Goal: Task Accomplishment & Management: Use online tool/utility

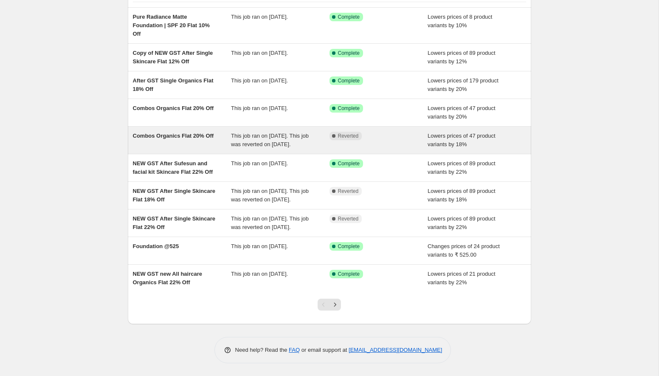
scroll to position [89, 0]
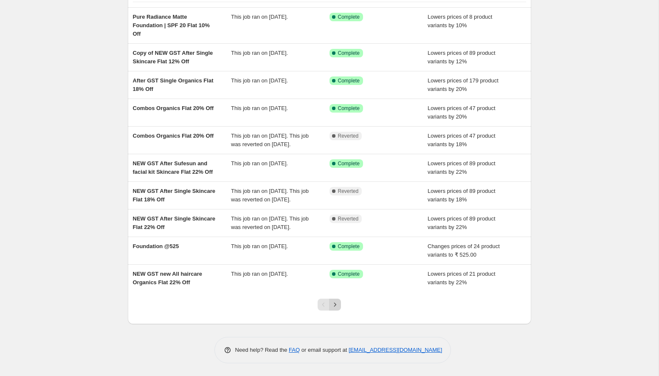
click at [338, 309] on icon "Next" at bounding box center [335, 304] width 8 height 8
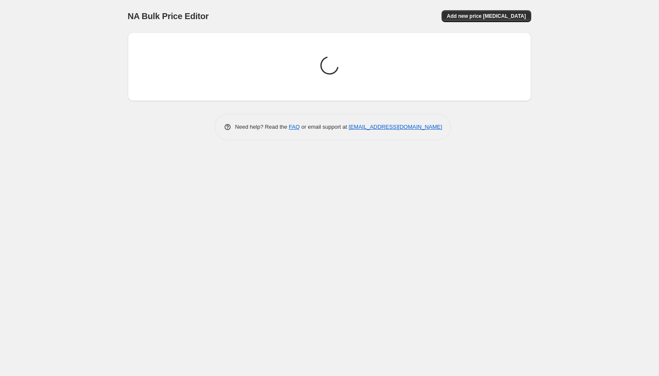
scroll to position [0, 0]
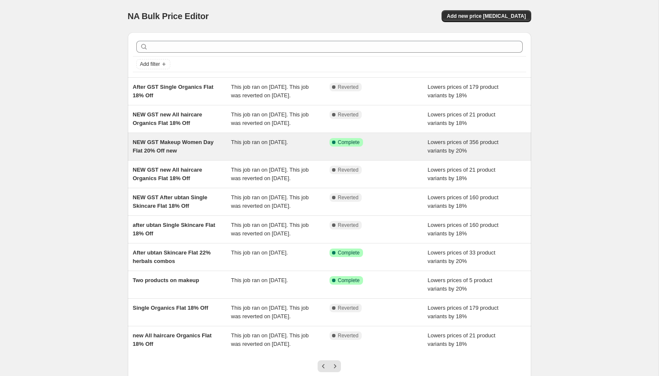
click at [205, 160] on div "NEW GST Makeup Women Day Flat 20% Off new This job ran on [DATE]. Success Compl…" at bounding box center [330, 146] width 404 height 27
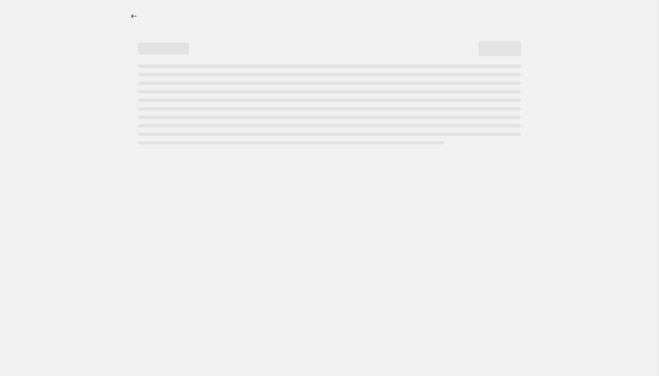
select select "percentage"
select select "collection"
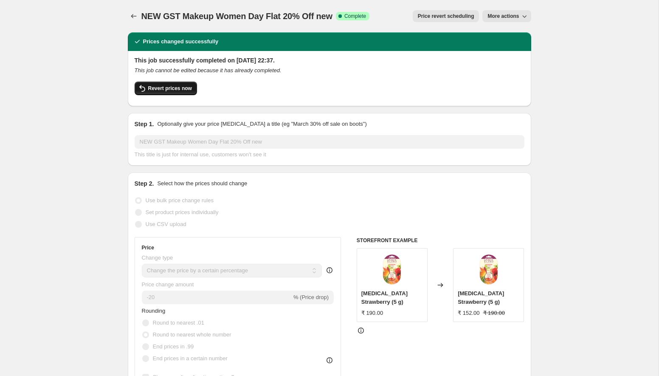
click at [169, 90] on span "Revert prices now" at bounding box center [170, 88] width 44 height 7
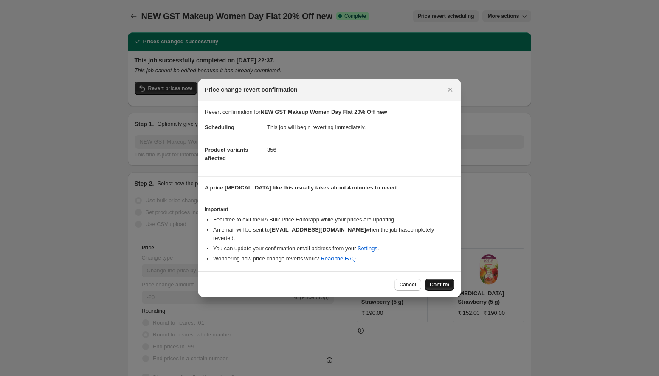
click at [438, 282] on span "Confirm" at bounding box center [440, 284] width 20 height 7
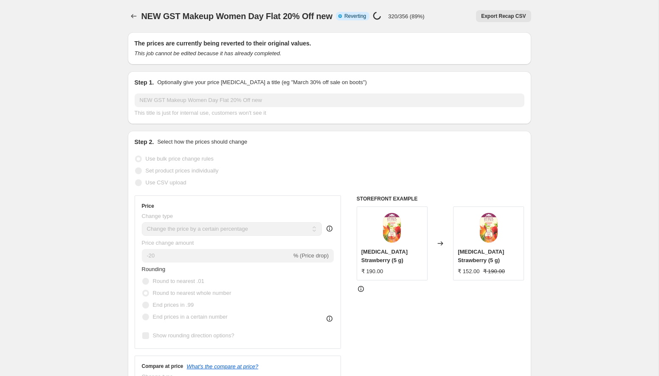
select select "percentage"
select select "collection"
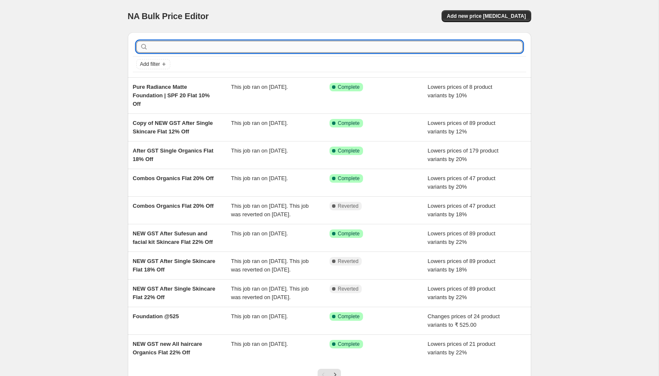
click at [237, 46] on input "text" at bounding box center [336, 47] width 373 height 12
type input "prep"
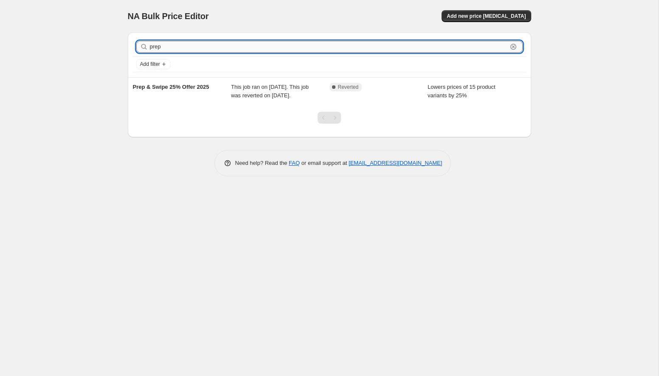
click at [219, 50] on input "prep" at bounding box center [329, 47] width 358 height 12
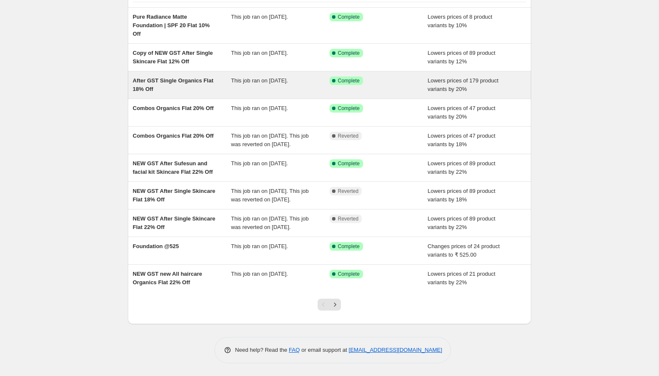
scroll to position [96, 0]
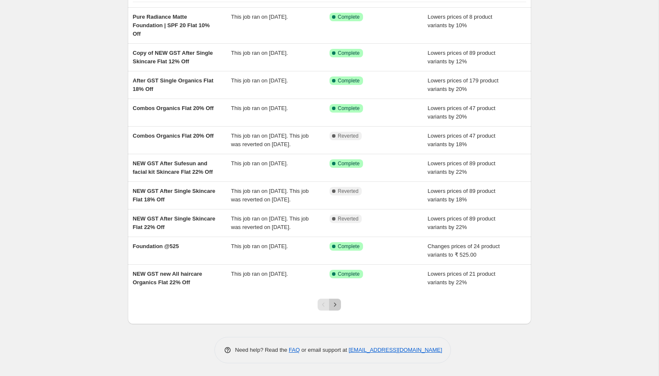
click at [339, 303] on icon "Next" at bounding box center [335, 304] width 8 height 8
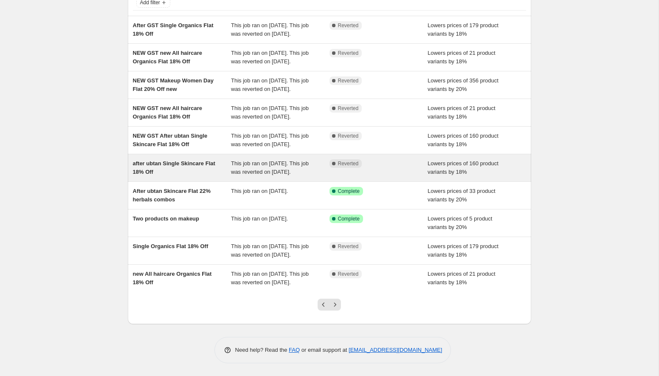
scroll to position [117, 0]
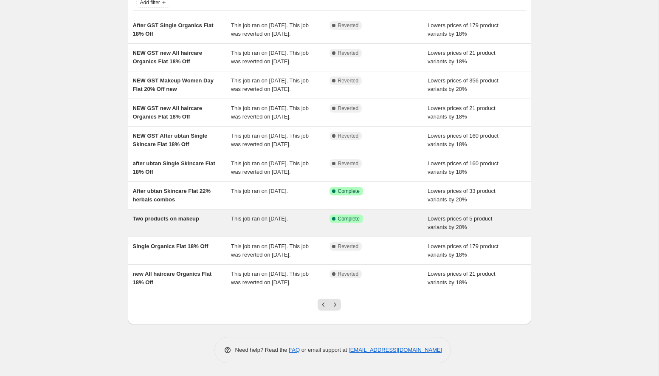
click at [201, 215] on div "Two products on makeup" at bounding box center [182, 223] width 99 height 17
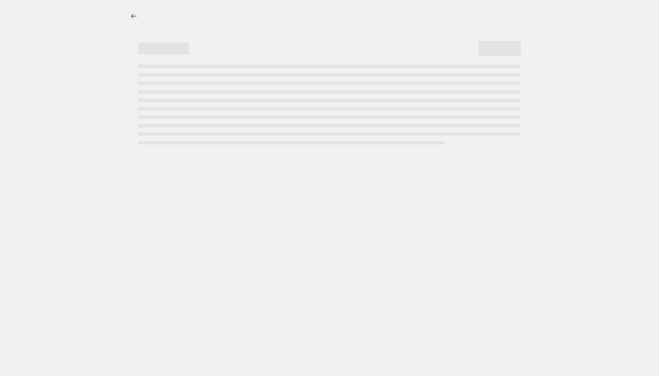
select select "percentage"
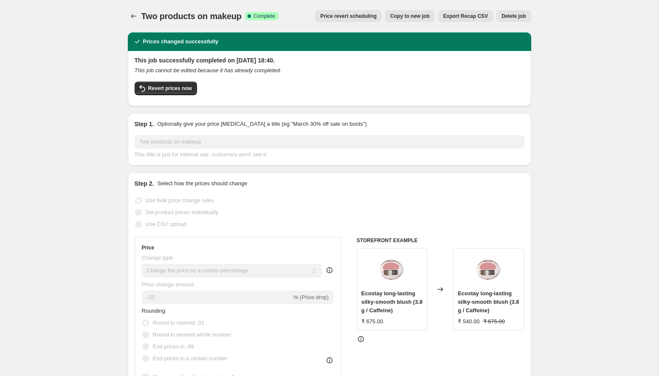
click at [133, 14] on icon "Price change jobs" at bounding box center [134, 16] width 6 height 4
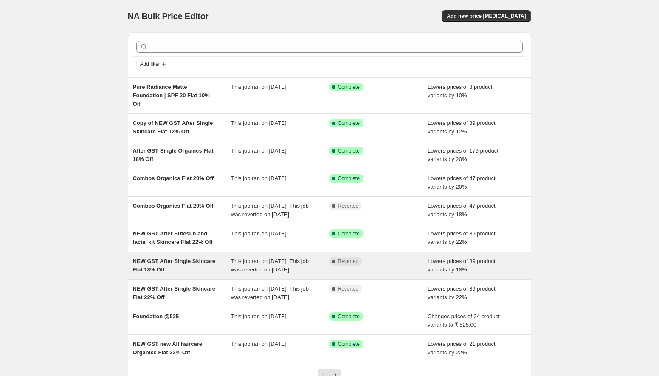
scroll to position [96, 0]
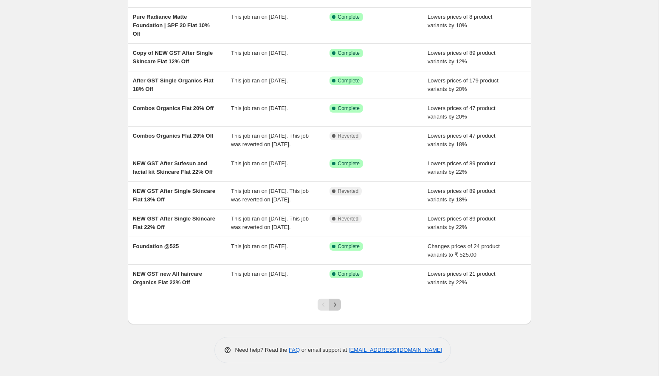
click at [337, 305] on icon "Next" at bounding box center [335, 304] width 8 height 8
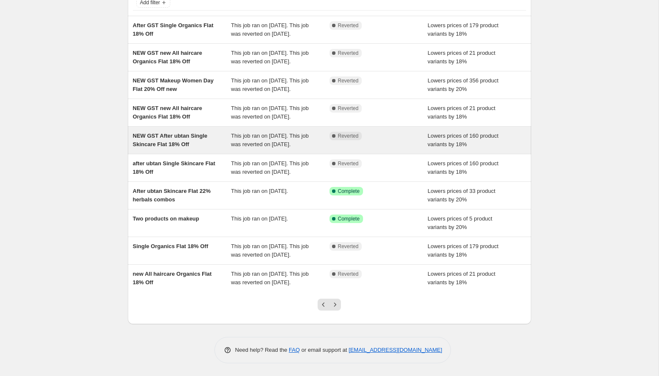
scroll to position [130, 0]
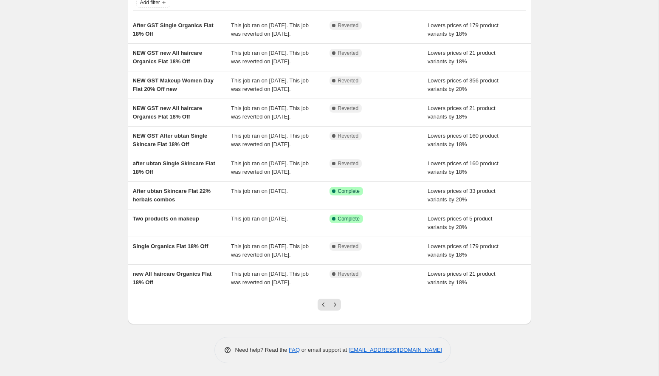
click at [338, 312] on div at bounding box center [329, 308] width 34 height 32
click at [338, 305] on icon "Next" at bounding box center [335, 304] width 8 height 8
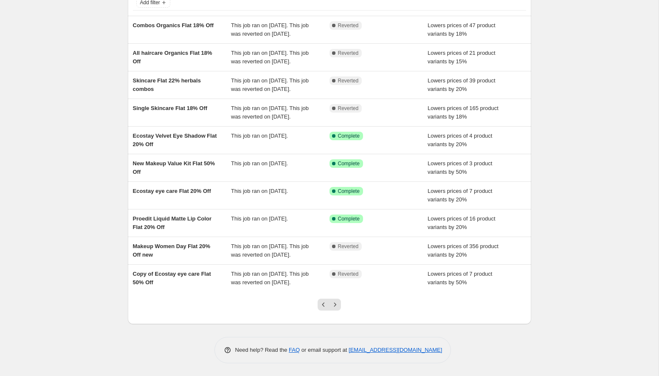
scroll to position [113, 0]
click at [336, 305] on icon "Next" at bounding box center [335, 304] width 8 height 8
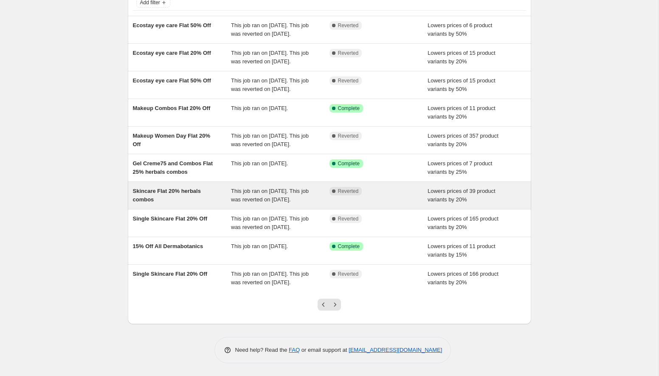
scroll to position [121, 0]
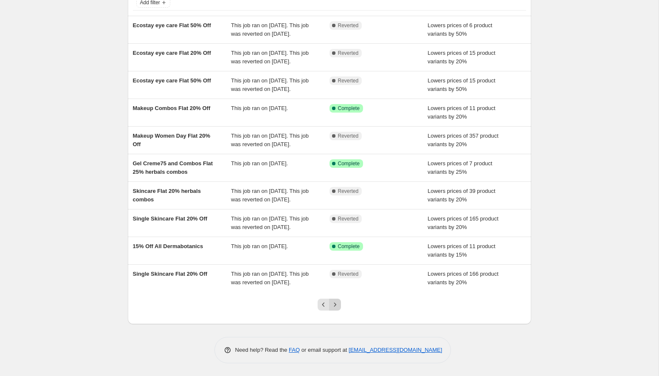
click at [334, 302] on icon "Next" at bounding box center [335, 304] width 8 height 8
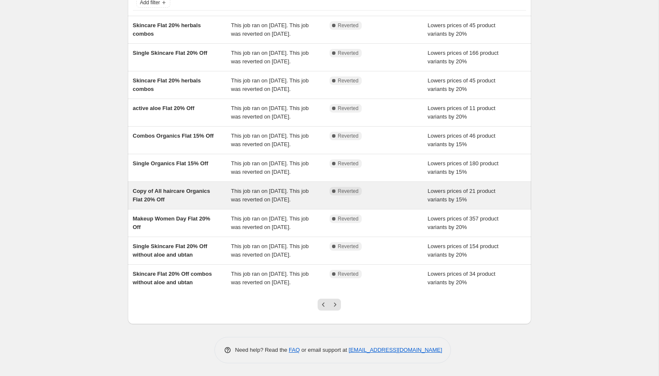
scroll to position [147, 0]
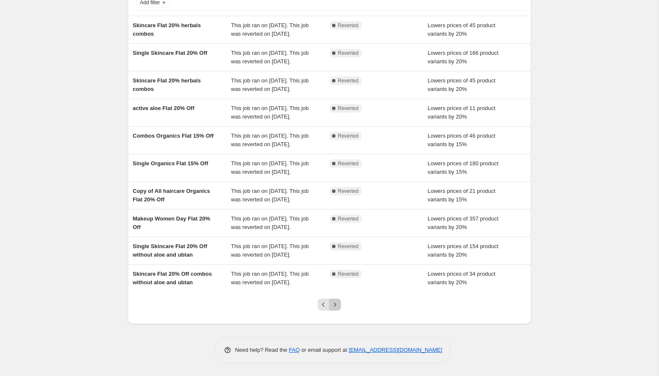
click at [334, 302] on icon "Next" at bounding box center [335, 304] width 8 height 8
click at [332, 306] on icon "Next" at bounding box center [335, 304] width 8 height 8
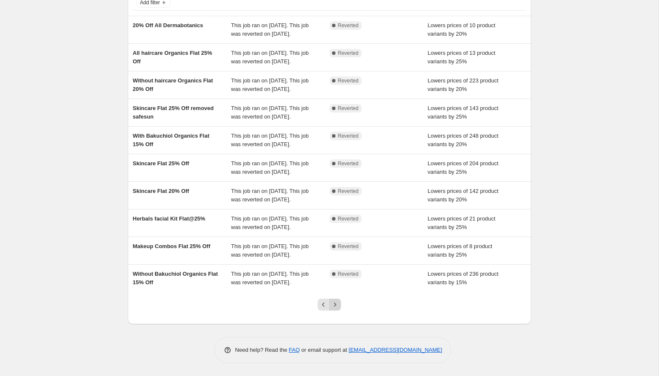
click at [335, 305] on icon "Next" at bounding box center [335, 304] width 2 height 4
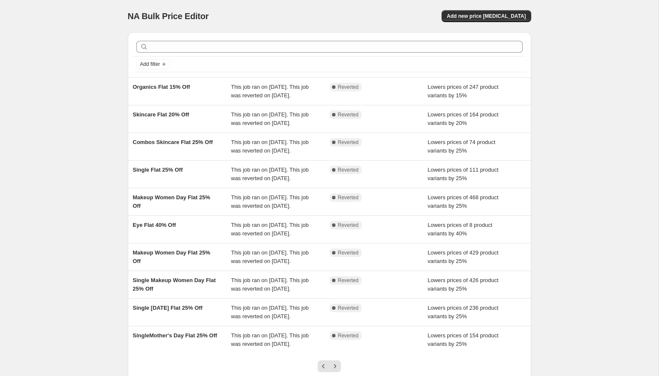
scroll to position [130, 0]
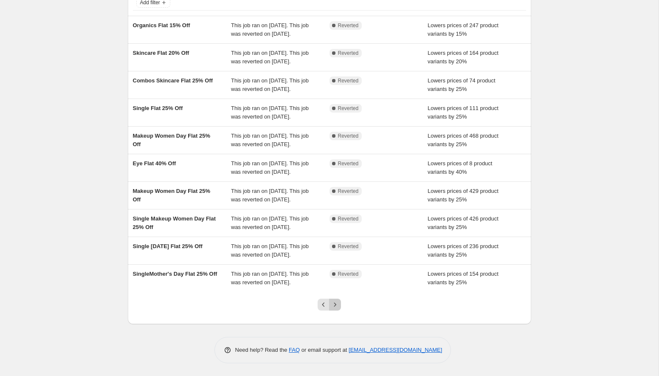
click at [335, 305] on icon "Next" at bounding box center [335, 304] width 2 height 4
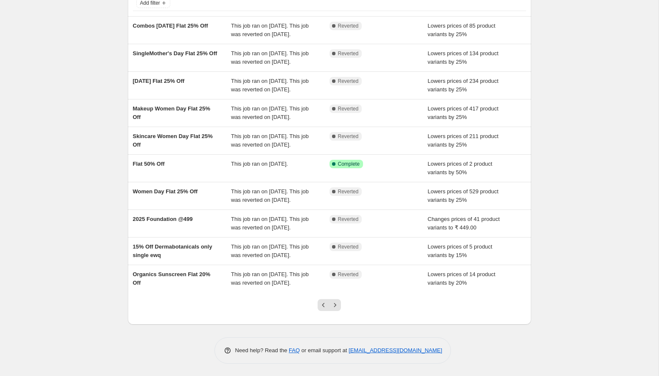
scroll to position [87, 0]
click at [335, 305] on icon "Next" at bounding box center [335, 304] width 2 height 4
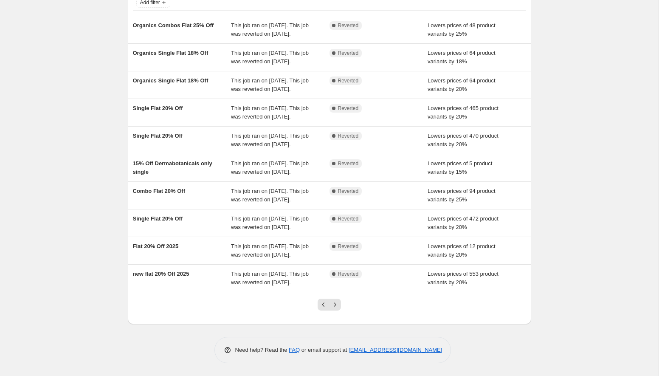
scroll to position [147, 0]
click at [335, 305] on icon "Next" at bounding box center [335, 304] width 2 height 4
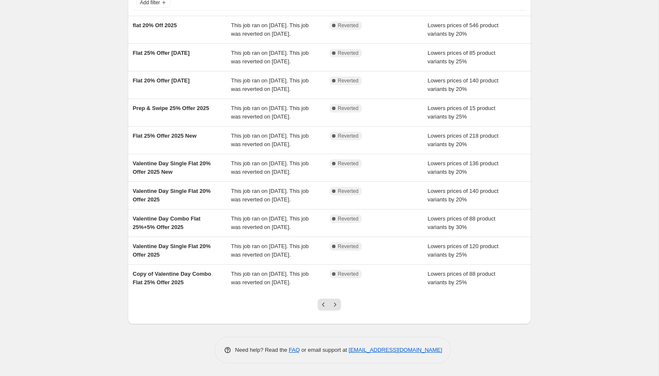
click at [335, 305] on icon "Next" at bounding box center [335, 304] width 2 height 4
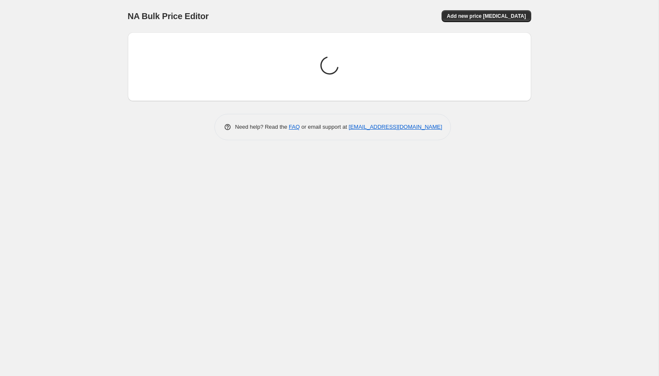
scroll to position [0, 0]
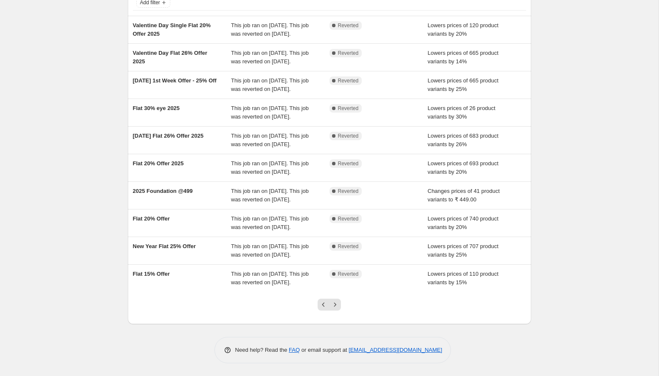
click at [335, 305] on icon "Next" at bounding box center [335, 304] width 2 height 4
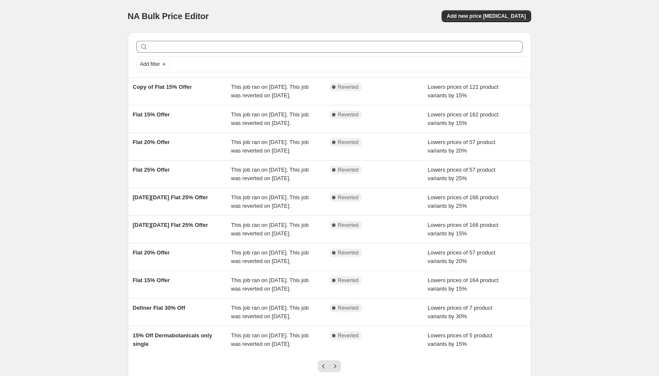
click at [335, 257] on icon at bounding box center [334, 253] width 8 height 8
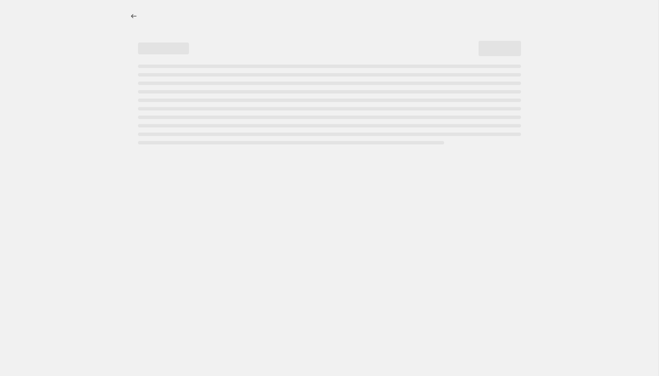
click at [335, 305] on div at bounding box center [329, 188] width 659 height 376
click at [132, 14] on icon "Price change jobs" at bounding box center [134, 16] width 8 height 8
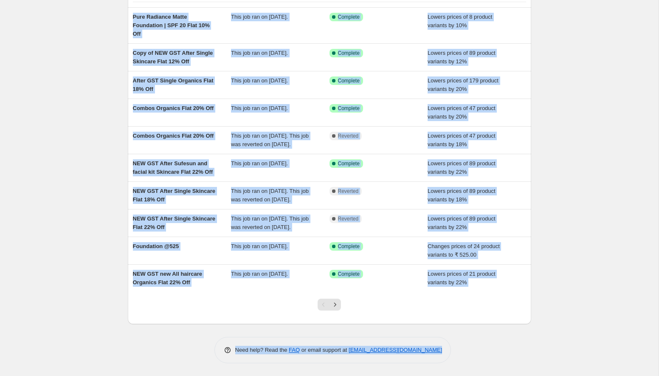
scroll to position [96, 0]
click at [337, 303] on icon "Next" at bounding box center [335, 304] width 8 height 8
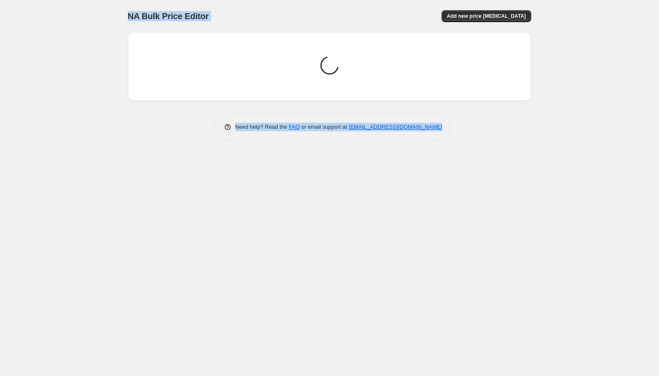
scroll to position [0, 0]
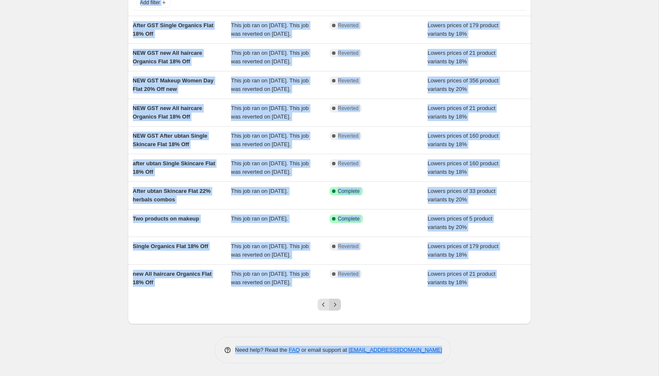
click at [339, 309] on button "Next" at bounding box center [335, 305] width 12 height 12
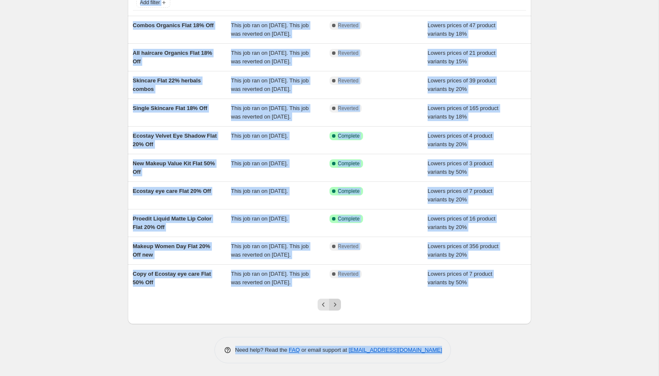
click at [338, 306] on icon "Next" at bounding box center [335, 304] width 8 height 8
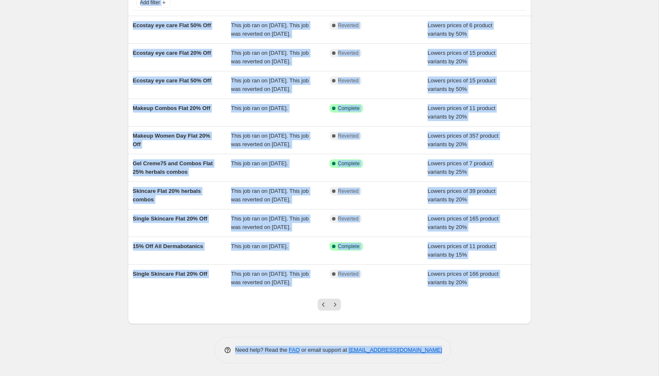
scroll to position [96, 0]
click at [336, 309] on icon "Next" at bounding box center [335, 304] width 8 height 8
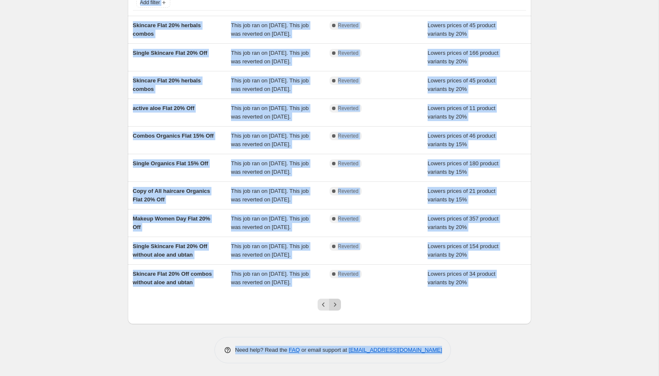
click at [334, 307] on icon "Next" at bounding box center [335, 304] width 8 height 8
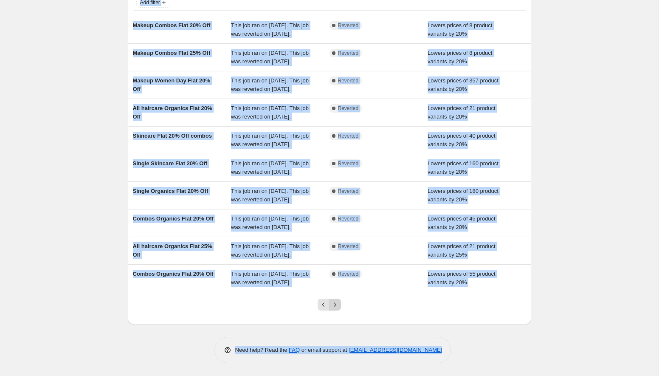
click at [334, 307] on icon "Next" at bounding box center [335, 304] width 8 height 8
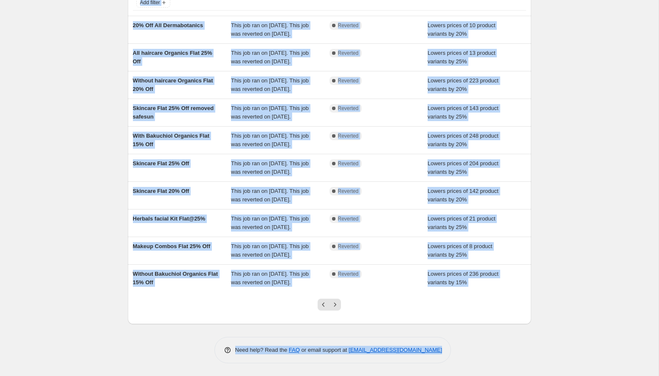
click at [334, 307] on icon "Next" at bounding box center [335, 304] width 8 height 8
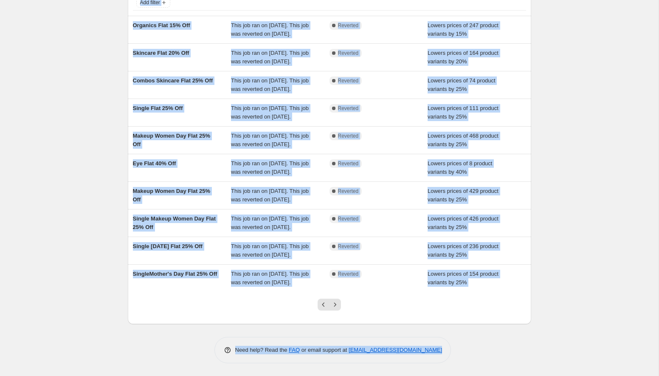
click at [334, 307] on icon "Next" at bounding box center [335, 304] width 8 height 8
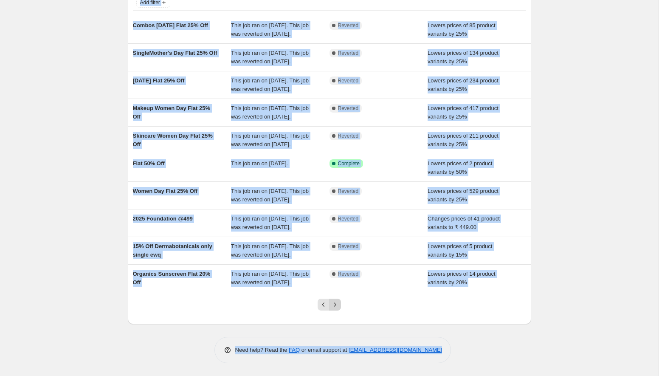
click at [338, 308] on icon "Next" at bounding box center [335, 304] width 8 height 8
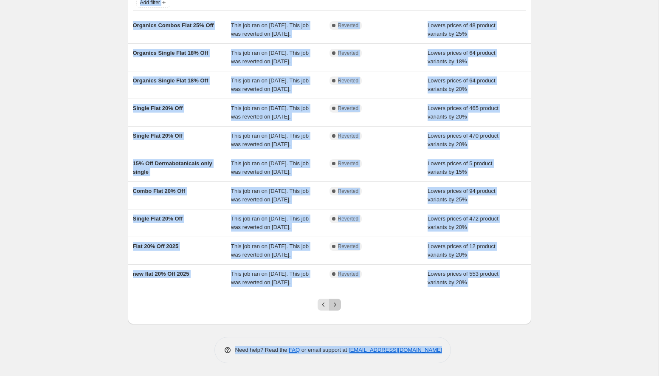
click at [337, 307] on icon "Next" at bounding box center [335, 304] width 8 height 8
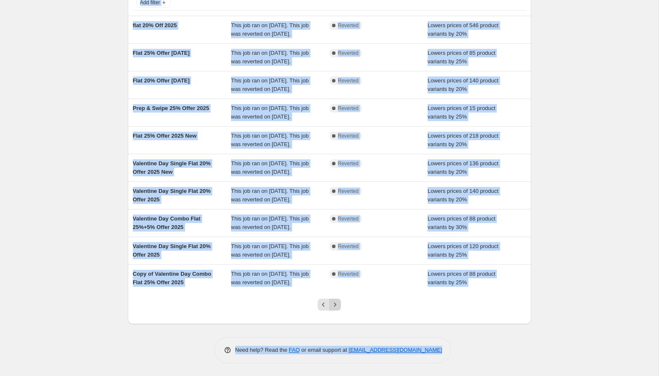
click at [337, 306] on icon "Next" at bounding box center [335, 304] width 8 height 8
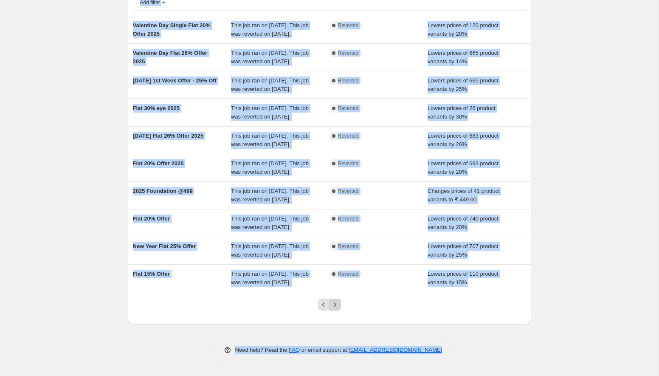
click at [337, 307] on icon "Next" at bounding box center [335, 304] width 8 height 8
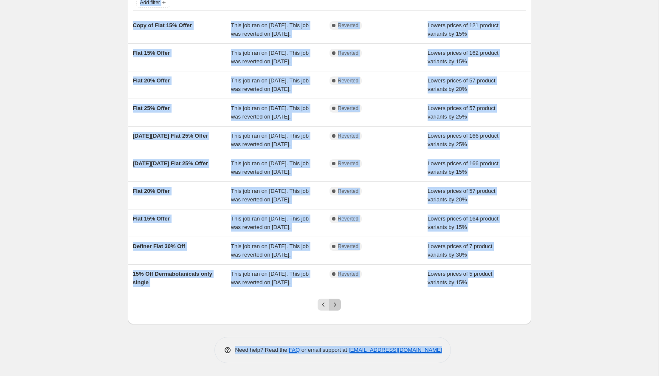
click at [337, 307] on icon "Next" at bounding box center [335, 304] width 8 height 8
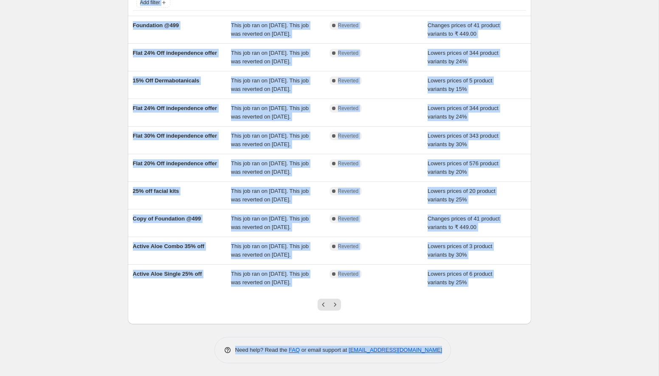
click at [337, 307] on icon "Next" at bounding box center [335, 304] width 8 height 8
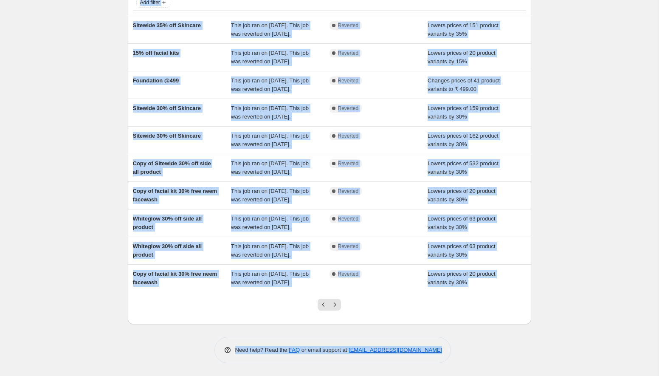
click at [337, 307] on icon "Next" at bounding box center [335, 304] width 8 height 8
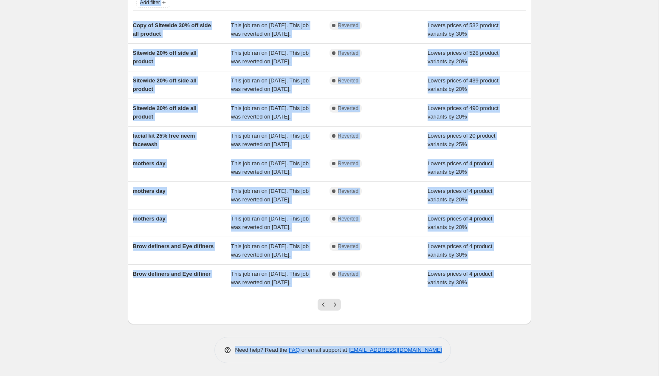
click at [337, 307] on icon "Next" at bounding box center [335, 304] width 8 height 8
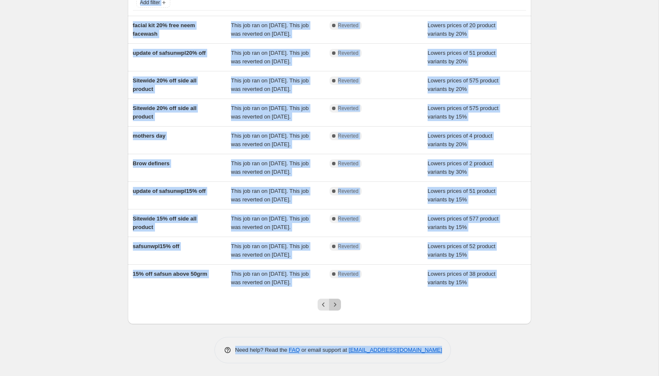
click at [337, 307] on icon "Next" at bounding box center [335, 304] width 8 height 8
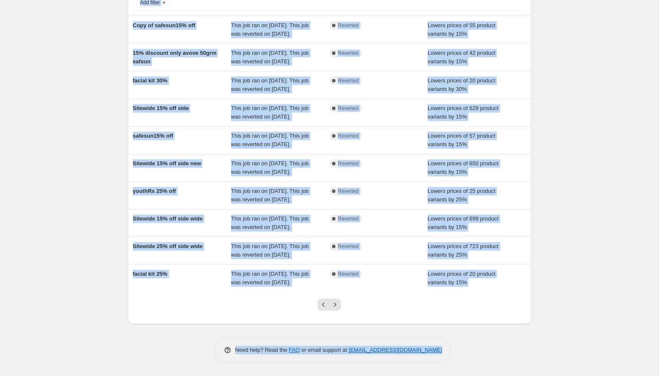
click at [337, 307] on icon "Next" at bounding box center [335, 304] width 8 height 8
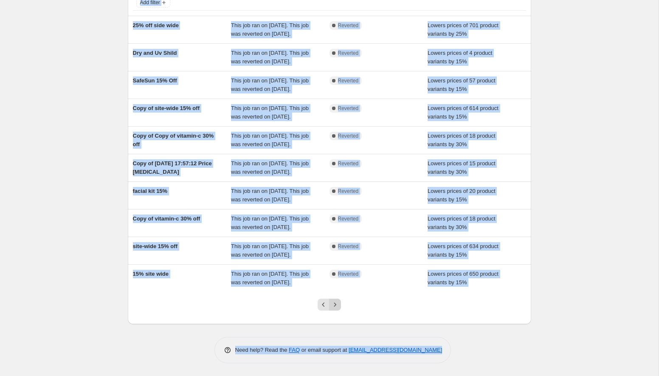
click at [337, 305] on icon "Next" at bounding box center [335, 304] width 8 height 8
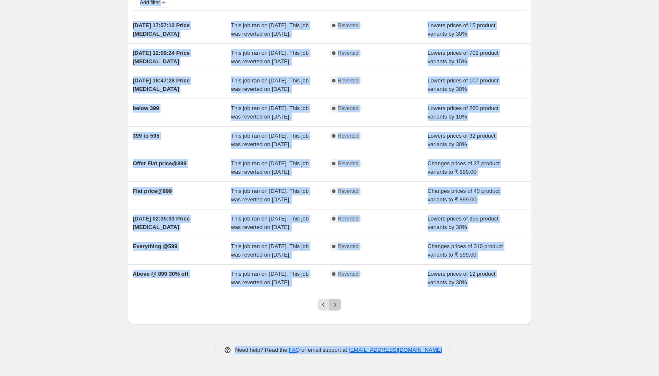
click at [335, 301] on icon "Next" at bounding box center [335, 304] width 8 height 8
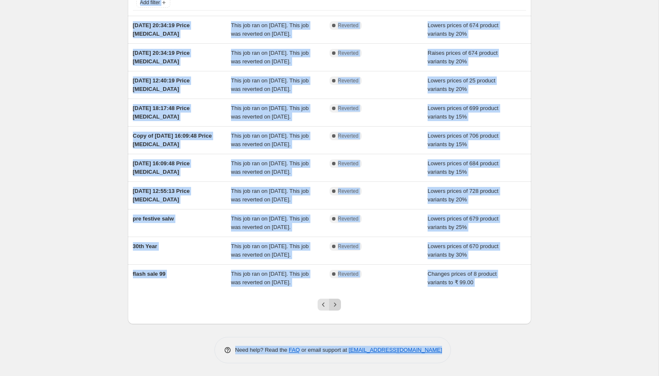
click at [337, 307] on icon "Next" at bounding box center [335, 304] width 8 height 8
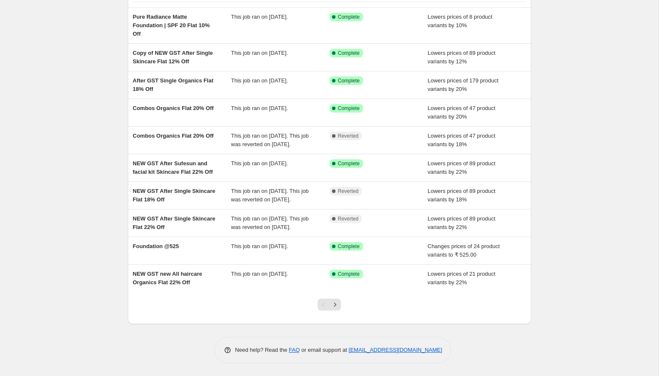
scroll to position [96, 0]
click at [334, 307] on icon "Next" at bounding box center [335, 304] width 8 height 8
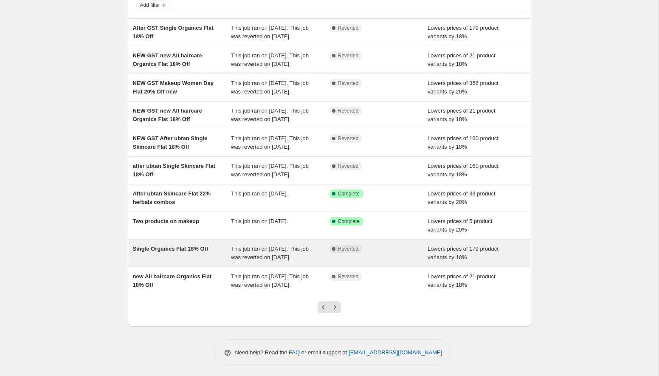
scroll to position [0, 0]
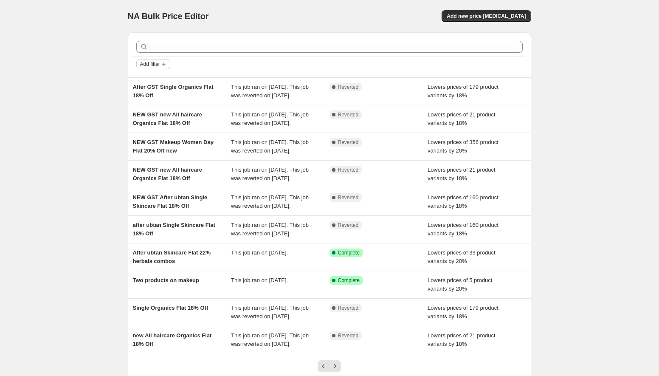
click at [166, 65] on icon "Add filter" at bounding box center [163, 63] width 3 height 3
click at [161, 81] on span "Job status" at bounding box center [153, 81] width 25 height 6
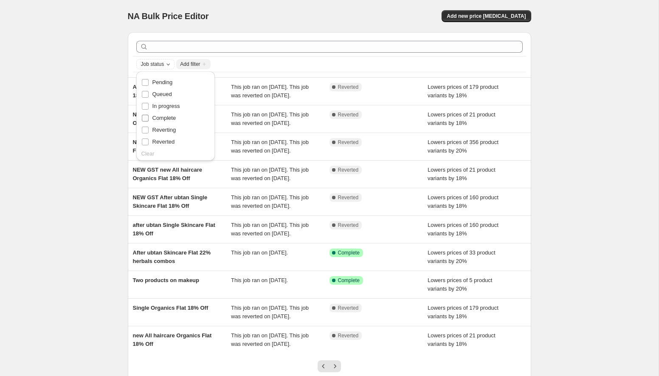
click at [170, 118] on span "Complete" at bounding box center [165, 118] width 24 height 6
click at [149, 118] on input "Complete" at bounding box center [145, 118] width 7 height 7
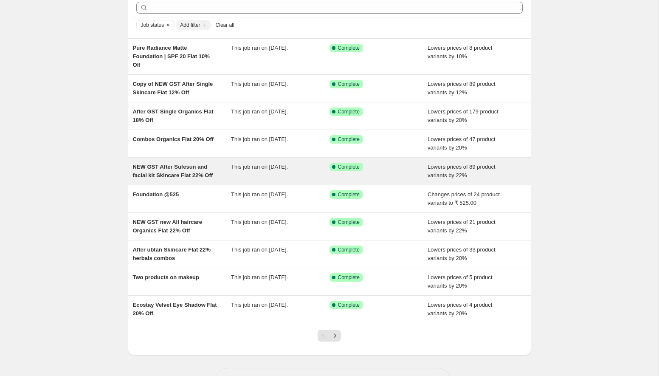
scroll to position [40, 0]
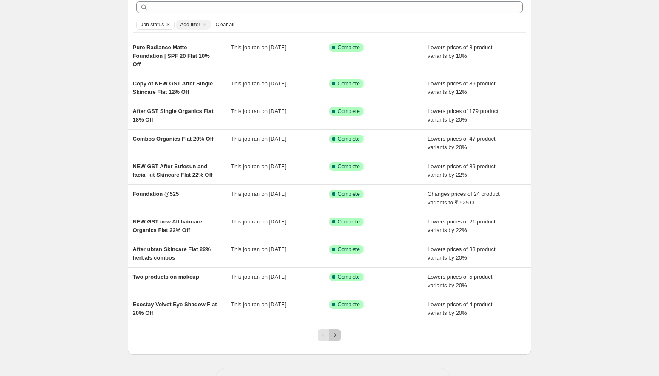
click at [335, 337] on icon "Next" at bounding box center [335, 335] width 8 height 8
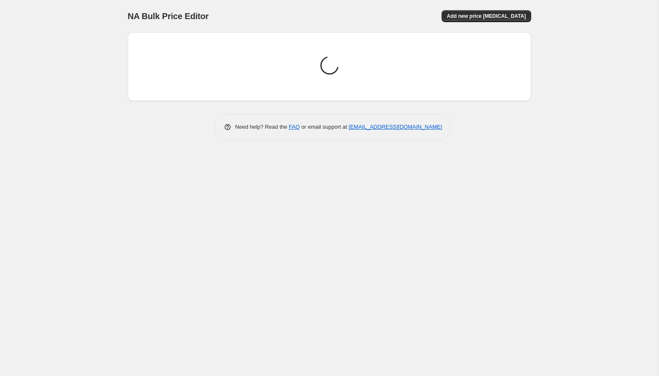
scroll to position [0, 0]
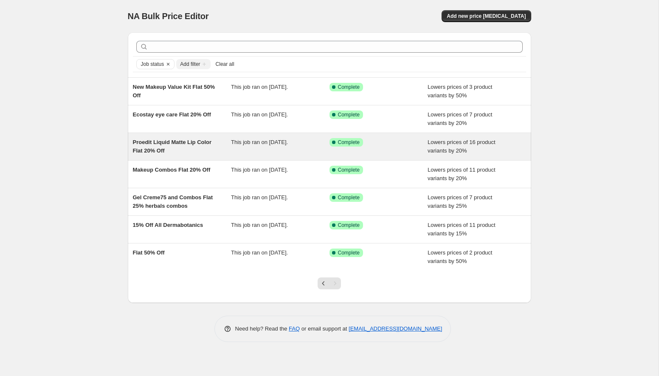
click at [205, 144] on span "Proedit Liquid Matte Lip Color Flat 20% Off" at bounding box center [172, 146] width 79 height 15
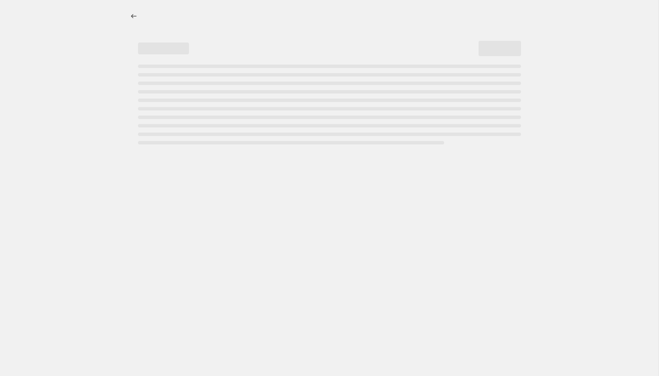
select select "percentage"
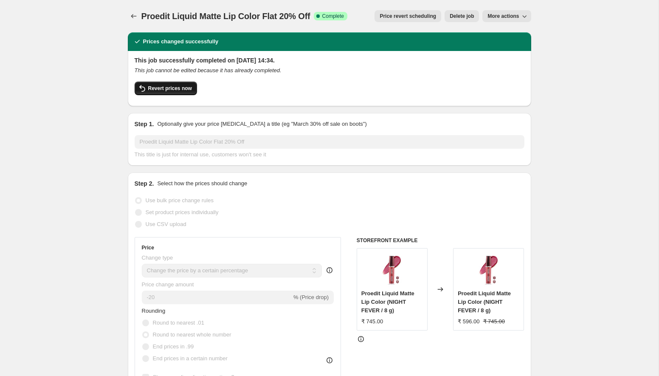
click at [169, 89] on span "Revert prices now" at bounding box center [170, 88] width 44 height 7
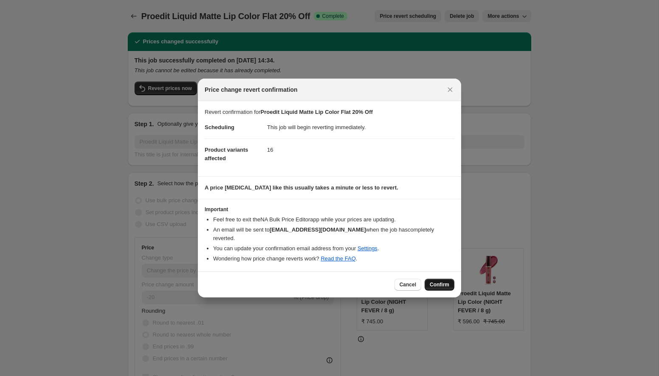
click at [446, 282] on span "Confirm" at bounding box center [440, 284] width 20 height 7
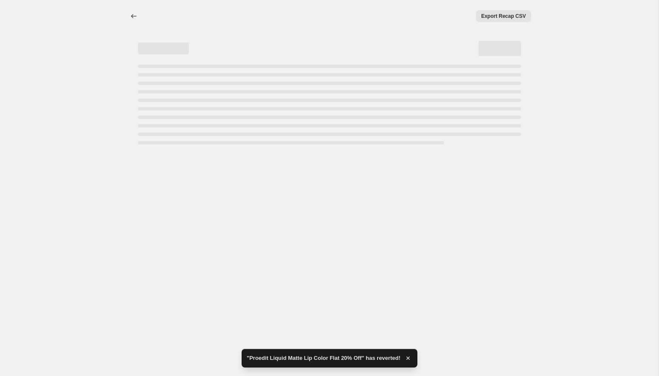
select select "percentage"
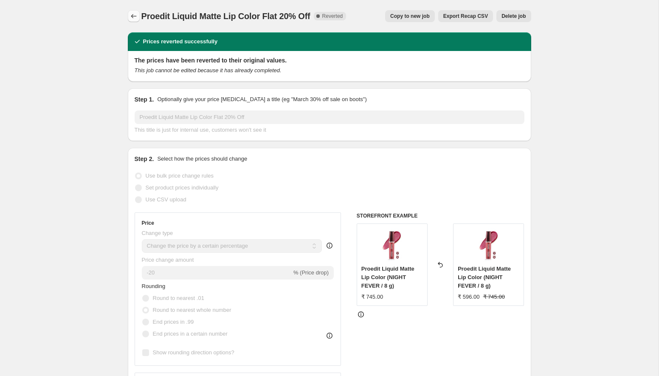
click at [132, 16] on icon "Price change jobs" at bounding box center [134, 16] width 6 height 4
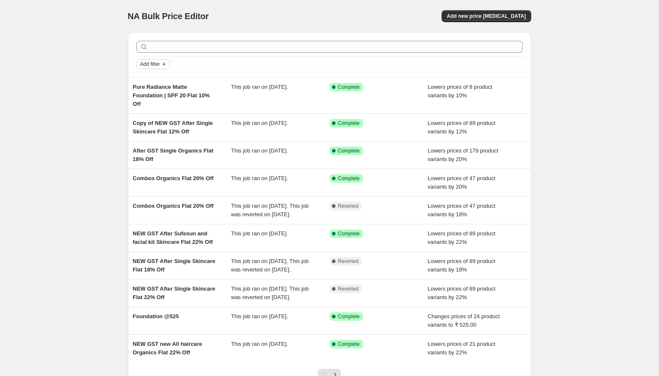
click at [156, 65] on span "Add filter" at bounding box center [150, 64] width 20 height 7
click at [161, 83] on span "Job status" at bounding box center [153, 81] width 25 height 6
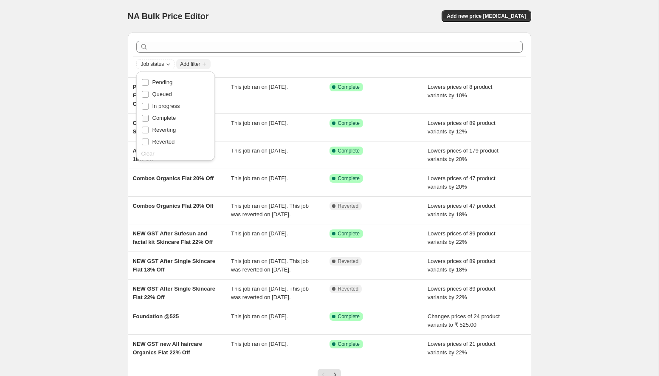
click at [169, 117] on span "Complete" at bounding box center [165, 118] width 24 height 6
click at [149, 117] on input "Complete" at bounding box center [145, 118] width 7 height 7
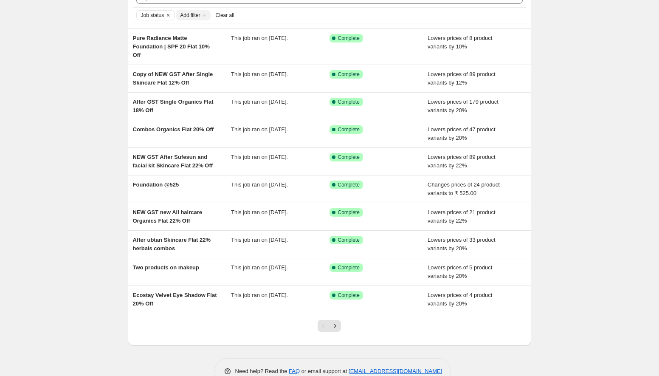
scroll to position [70, 0]
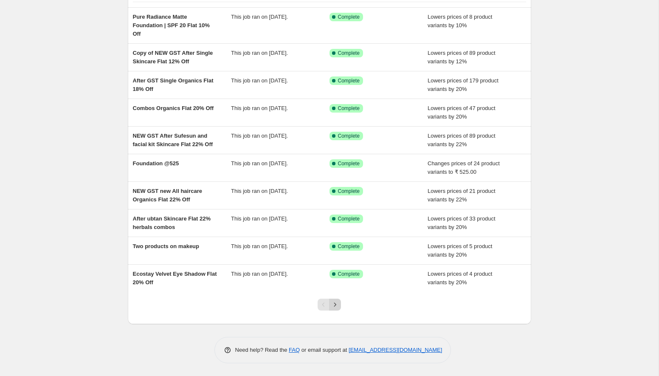
click at [339, 305] on button "Next" at bounding box center [335, 305] width 12 height 12
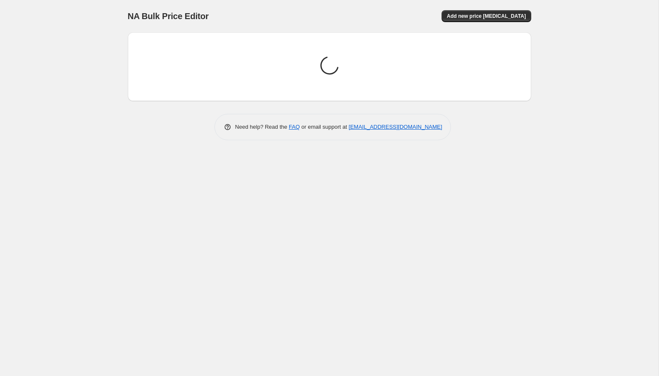
scroll to position [0, 0]
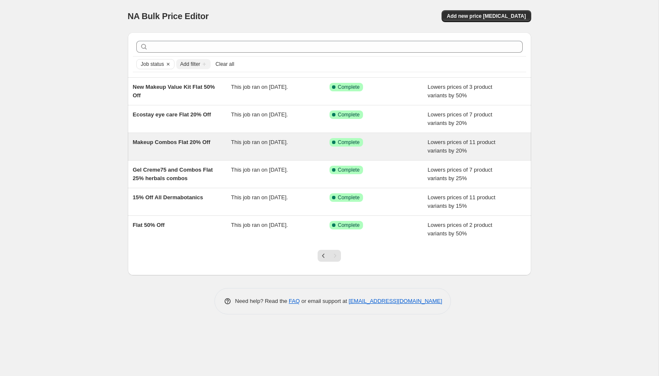
click at [198, 155] on div "Makeup Combos Flat 20% Off This job ran on 12 August 2025. Success Complete Com…" at bounding box center [330, 146] width 404 height 27
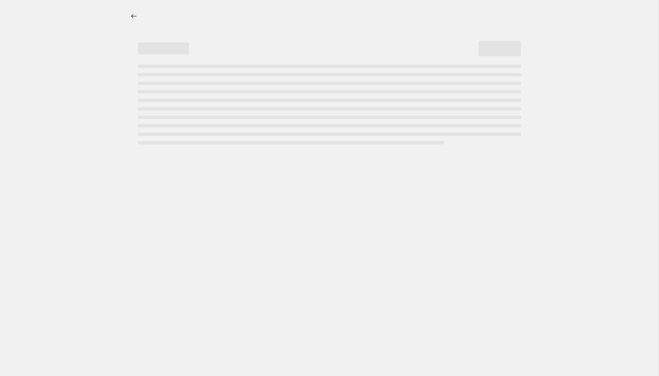
select select "percentage"
select select "collection"
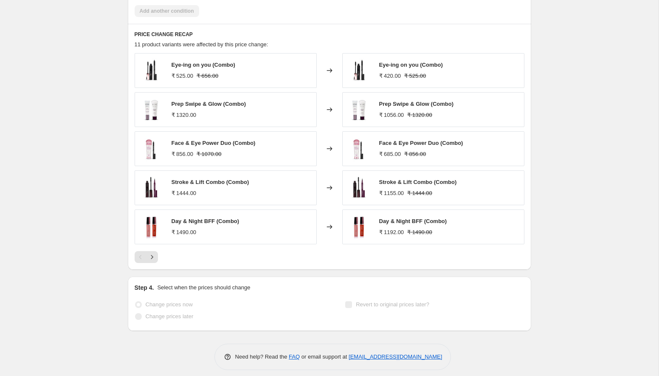
scroll to position [631, 0]
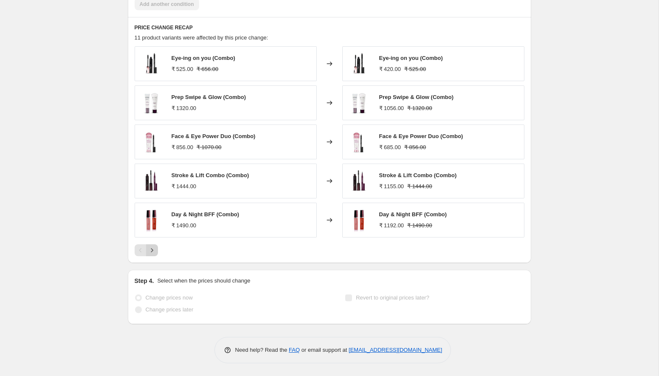
click at [155, 251] on icon "Next" at bounding box center [152, 250] width 8 height 8
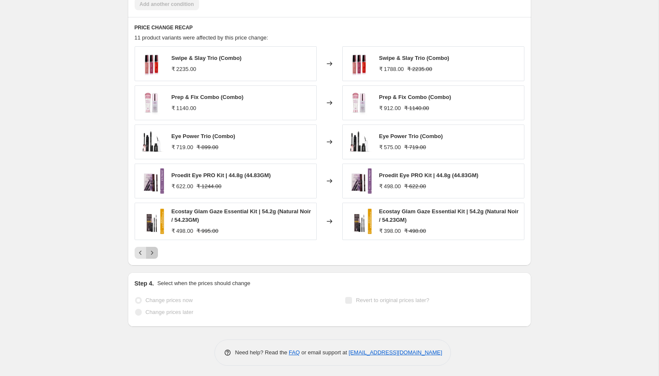
click at [153, 253] on icon "Next" at bounding box center [152, 253] width 8 height 8
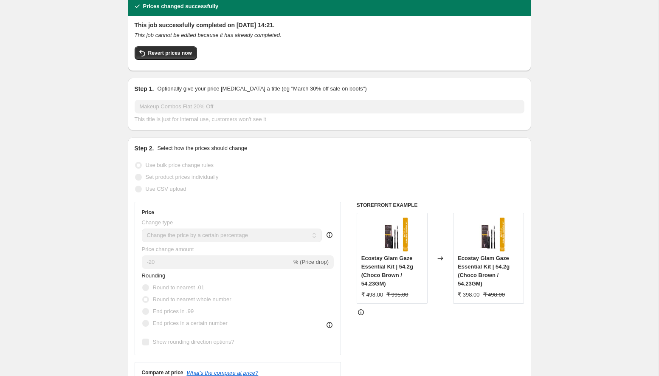
scroll to position [0, 0]
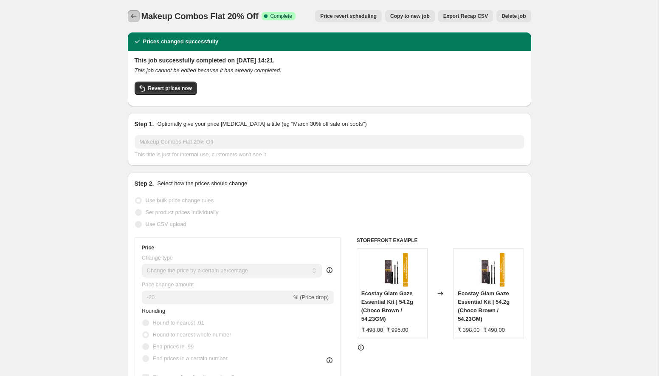
click at [133, 14] on icon "Price change jobs" at bounding box center [134, 16] width 8 height 8
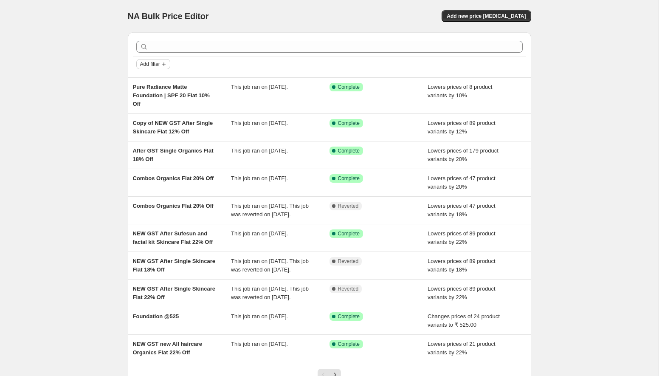
click at [166, 64] on icon "Add filter" at bounding box center [163, 63] width 3 height 3
click at [166, 81] on span "Job status" at bounding box center [153, 81] width 25 height 6
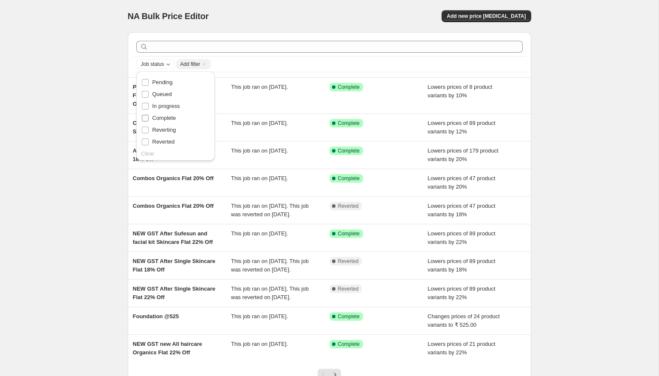
click at [167, 119] on span "Complete" at bounding box center [165, 118] width 24 height 6
click at [149, 119] on input "Complete" at bounding box center [145, 118] width 7 height 7
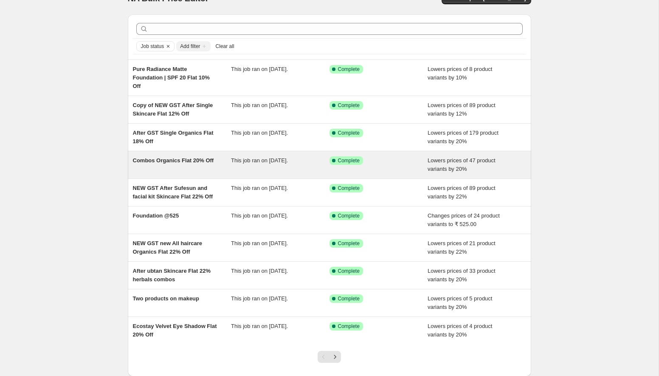
scroll to position [41, 0]
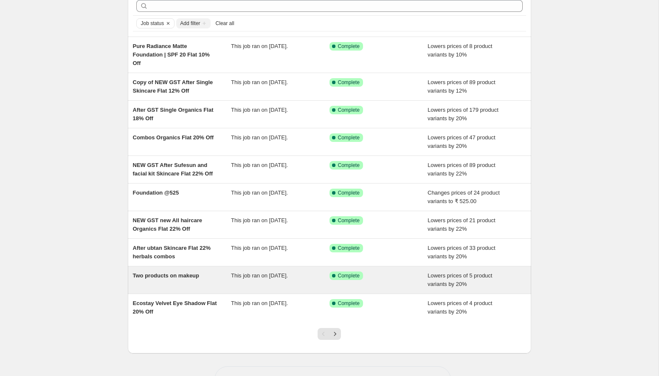
click at [211, 277] on div "Two products on makeup" at bounding box center [182, 279] width 99 height 17
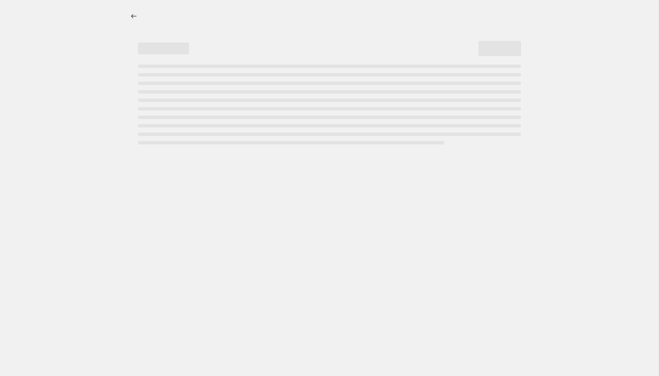
select select "percentage"
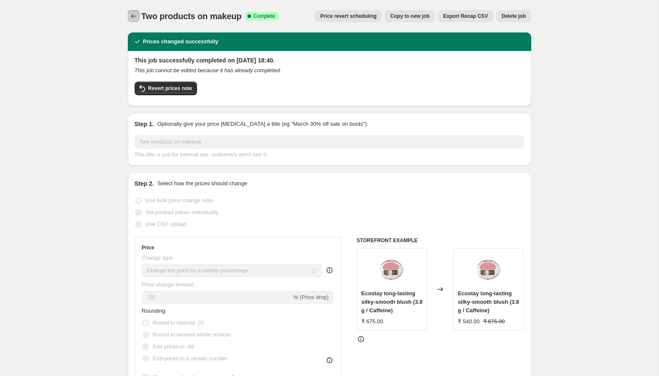
click at [133, 17] on icon "Price change jobs" at bounding box center [134, 16] width 8 height 8
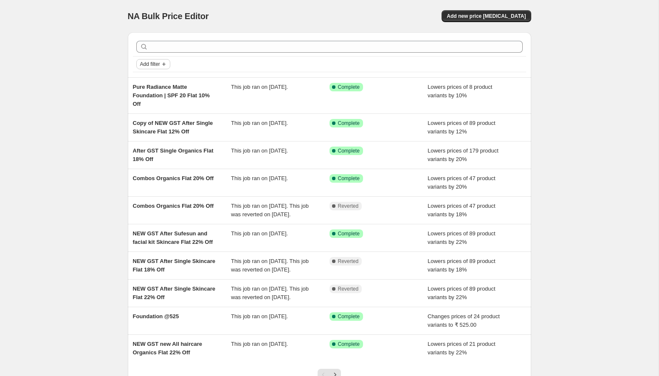
click at [164, 65] on icon "Add filter" at bounding box center [164, 64] width 7 height 7
click at [161, 79] on span "Job status" at bounding box center [153, 81] width 25 height 6
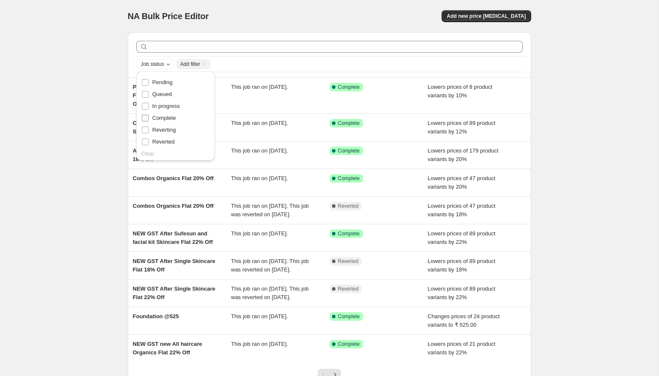
click at [170, 116] on span "Complete" at bounding box center [165, 118] width 24 height 6
click at [149, 116] on input "Complete" at bounding box center [145, 118] width 7 height 7
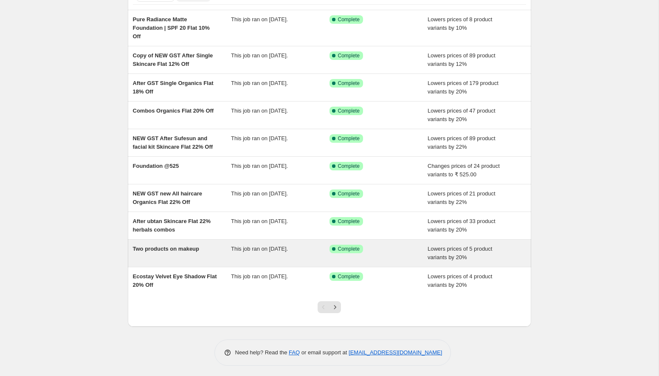
scroll to position [70, 0]
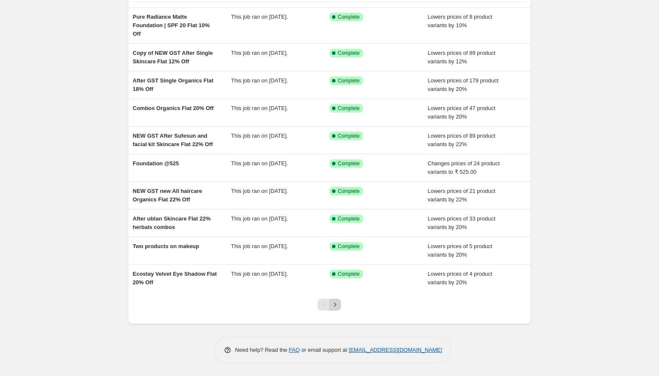
click at [333, 304] on icon "Next" at bounding box center [335, 304] width 8 height 8
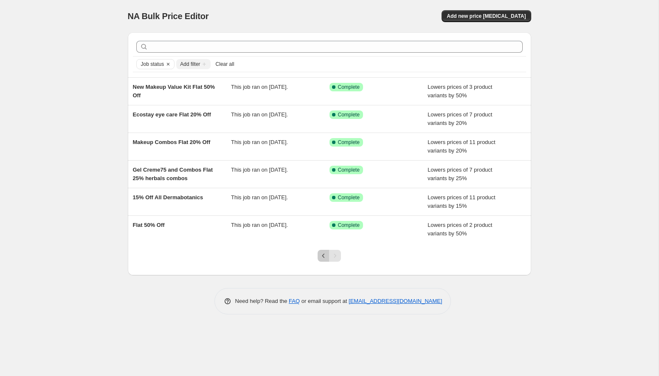
click at [320, 254] on icon "Previous" at bounding box center [323, 255] width 8 height 8
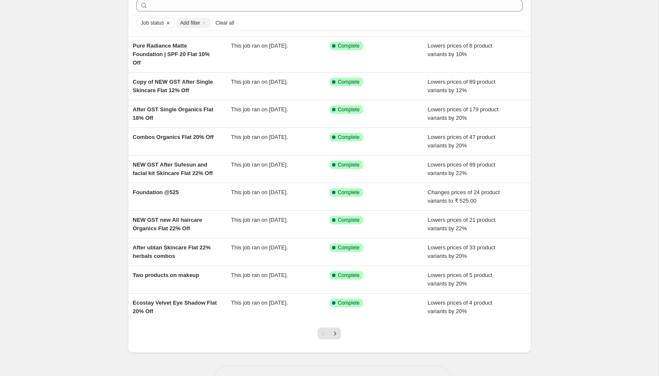
scroll to position [70, 0]
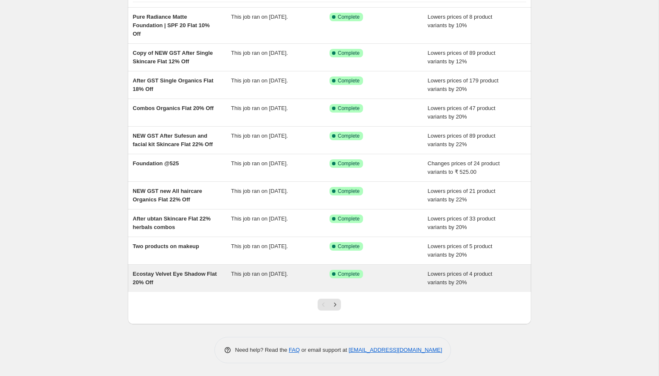
click at [183, 282] on div "Ecostay Velvet Eye Shadow Flat 20% Off" at bounding box center [182, 278] width 99 height 17
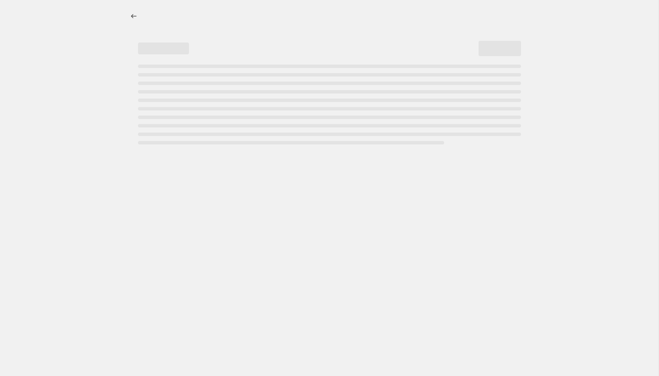
select select "percentage"
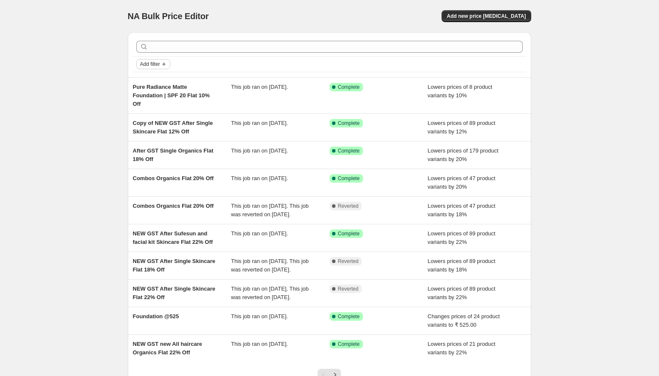
click at [166, 67] on icon "Add filter" at bounding box center [164, 64] width 7 height 7
click at [161, 81] on span "Job status" at bounding box center [153, 81] width 25 height 6
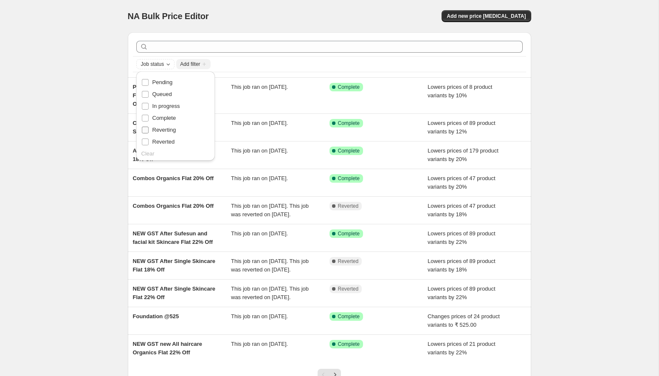
click at [169, 129] on span "Reverting" at bounding box center [165, 130] width 24 height 6
click at [149, 129] on input "Reverting" at bounding box center [145, 130] width 7 height 7
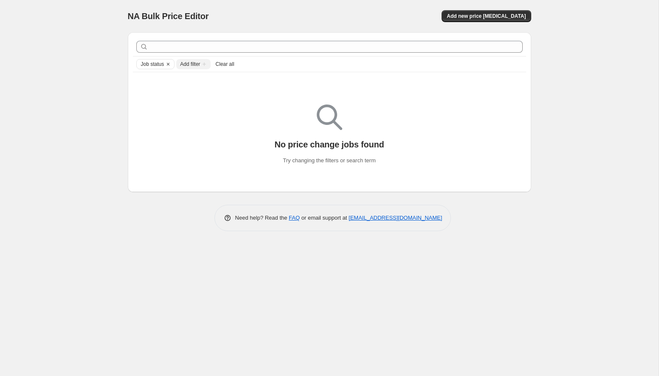
click at [200, 65] on span "Add filter" at bounding box center [190, 64] width 20 height 7
click at [168, 63] on icon "Clear" at bounding box center [168, 64] width 7 height 7
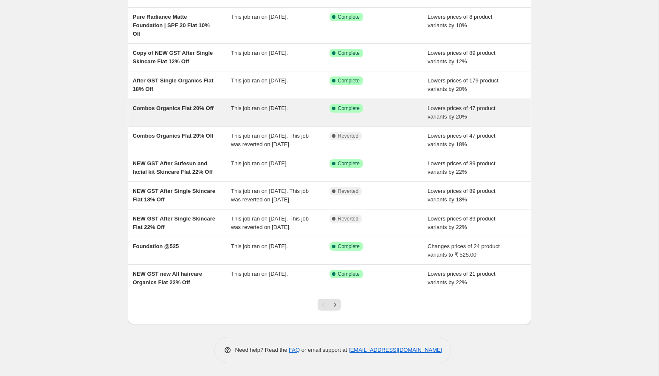
scroll to position [96, 0]
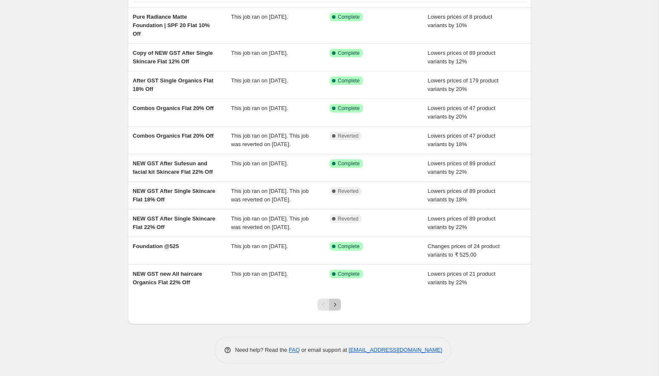
click at [336, 306] on icon "Next" at bounding box center [335, 304] width 8 height 8
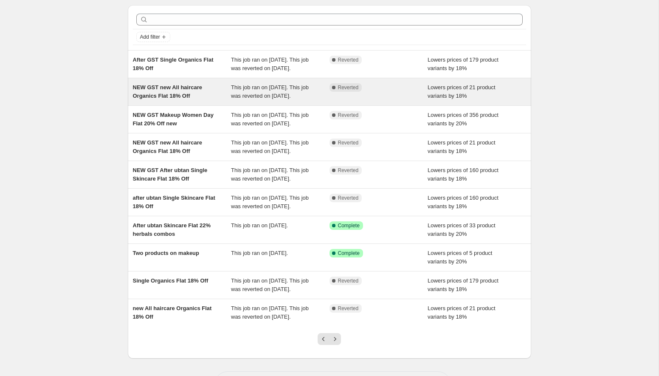
scroll to position [29, 0]
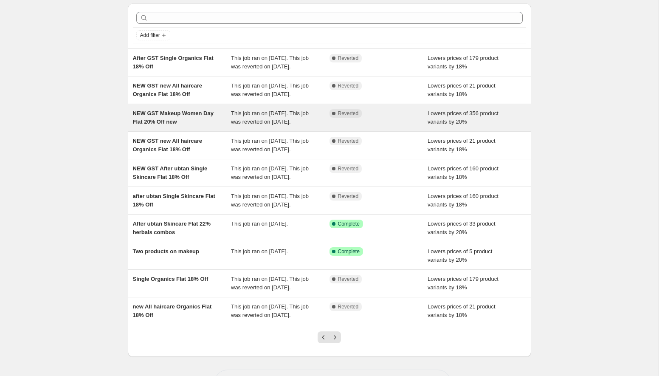
click at [213, 126] on div "NEW GST Makeup Women Day Flat 20% Off new" at bounding box center [182, 117] width 99 height 17
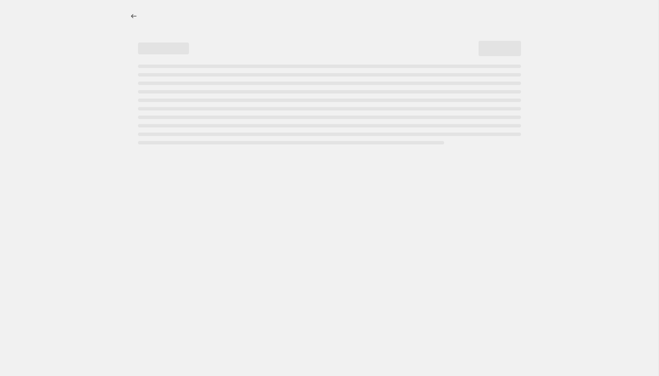
select select "percentage"
select select "collection"
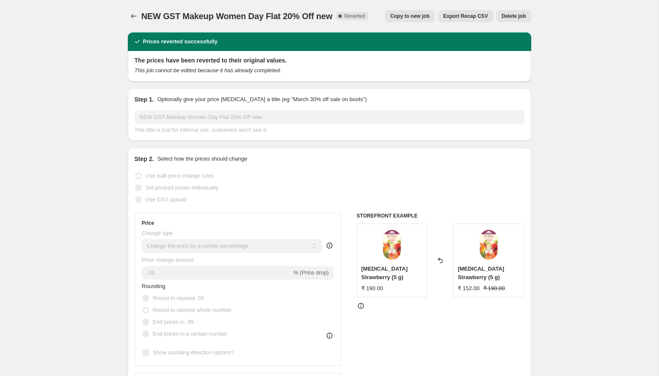
click at [419, 17] on span "Copy to new job" at bounding box center [410, 16] width 40 height 7
select select "percentage"
select select "collection"
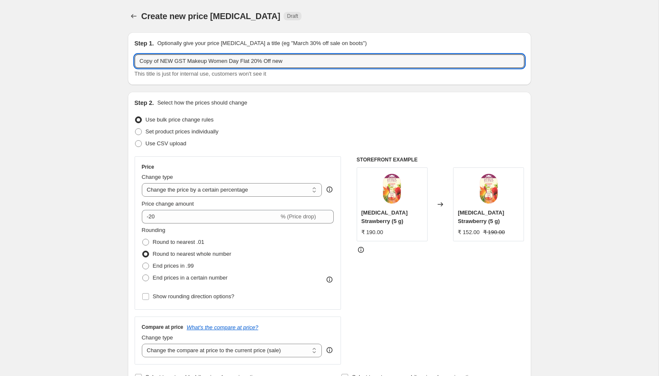
drag, startPoint x: 163, startPoint y: 60, endPoint x: 121, endPoint y: 58, distance: 41.3
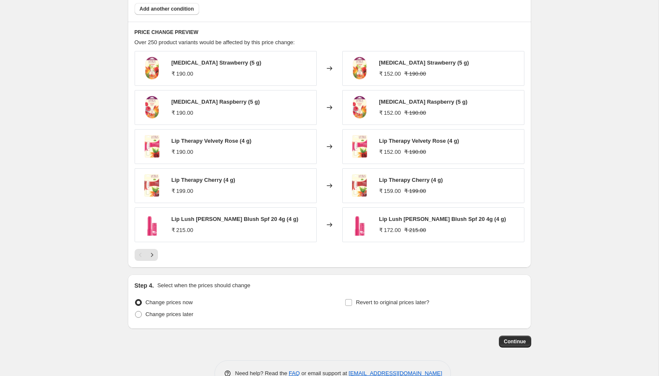
scroll to position [569, 0]
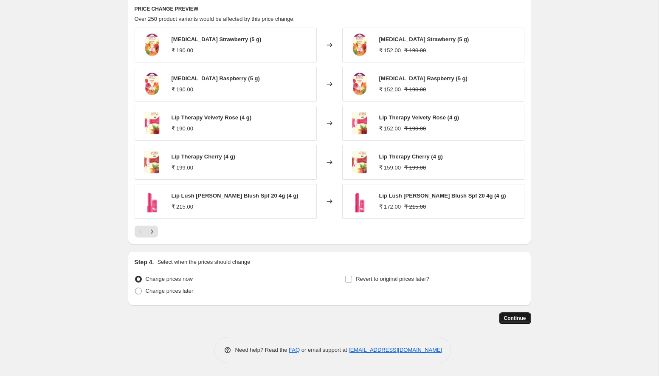
type input "NEW GST Makeup Women Day Flat 20% Off new"
click at [506, 319] on span "Continue" at bounding box center [515, 318] width 22 height 7
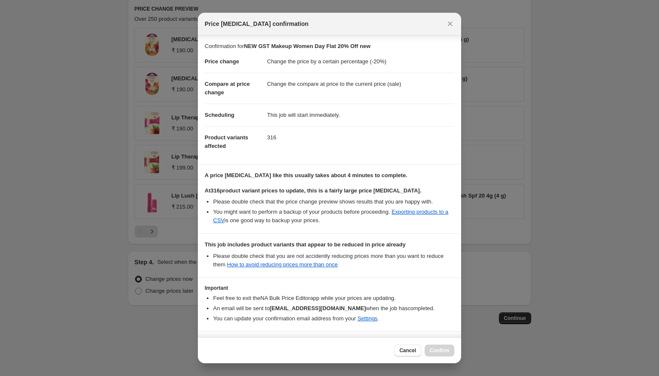
scroll to position [28, 0]
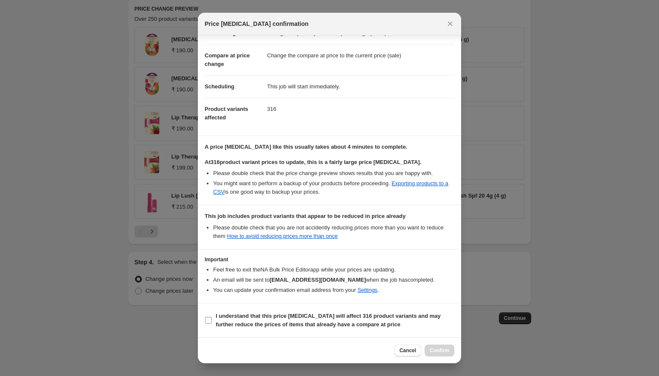
click at [212, 321] on input "I understand that this price change job will affect 316 product variants and ma…" at bounding box center [208, 320] width 7 height 7
checkbox input "true"
click at [436, 345] on button "Confirm" at bounding box center [440, 351] width 30 height 12
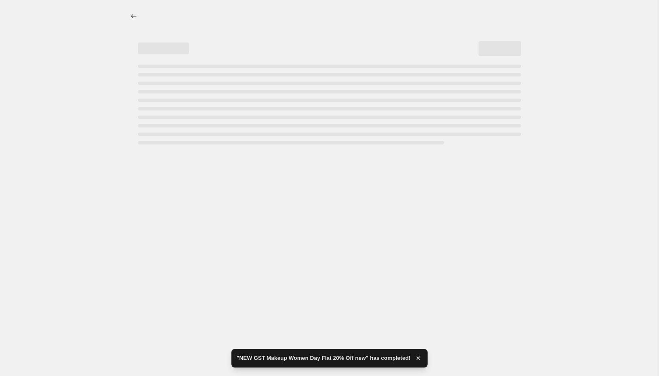
select select "percentage"
select select "collection"
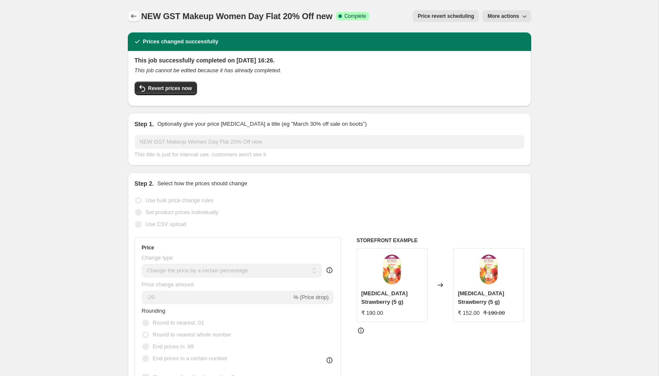
click at [134, 15] on icon "Price change jobs" at bounding box center [134, 16] width 8 height 8
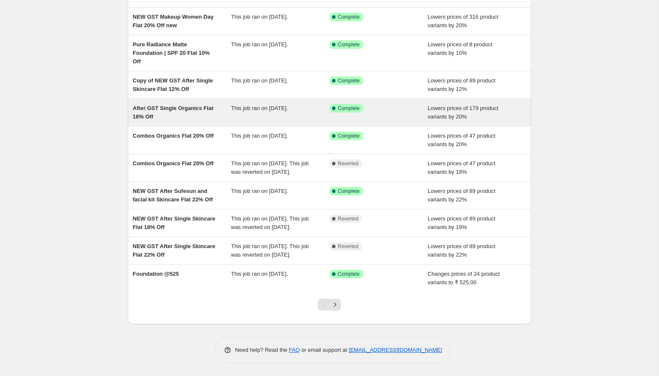
scroll to position [96, 0]
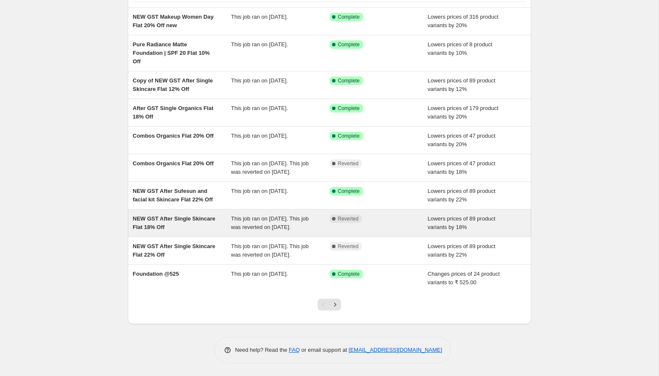
click at [212, 215] on div "NEW GST After Single Skincare Flat 18% Off" at bounding box center [182, 223] width 99 height 17
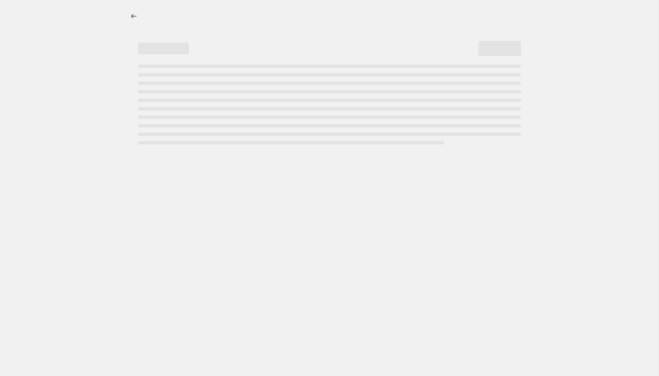
select select "percentage"
select select "collection"
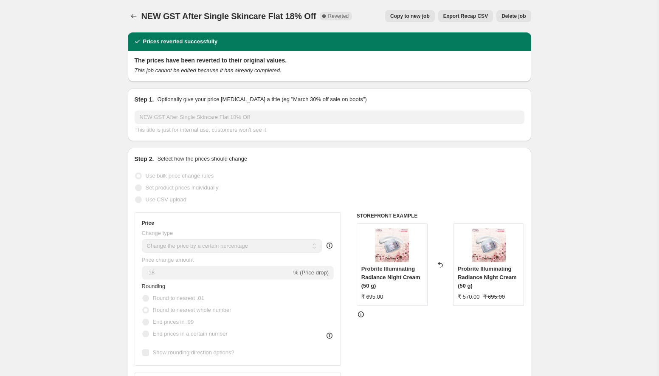
click at [409, 14] on span "Copy to new job" at bounding box center [410, 16] width 40 height 7
select select "percentage"
select select "collection"
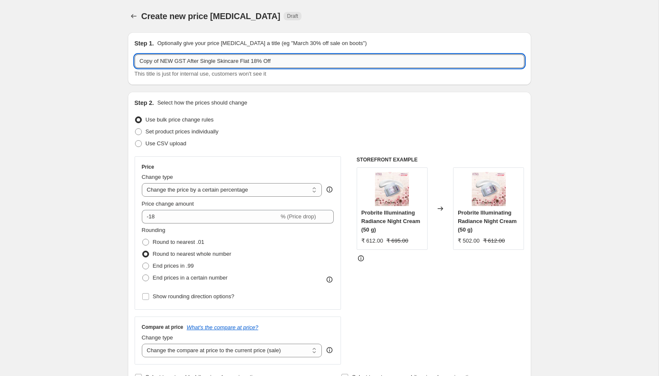
click at [162, 65] on input "Copy of NEW GST After Single Skincare Flat 18% Off" at bounding box center [330, 61] width 390 height 14
drag, startPoint x: 174, startPoint y: 57, endPoint x: 123, endPoint y: 57, distance: 51.0
click at [288, 119] on div "Use bulk price change rules" at bounding box center [330, 120] width 390 height 12
click at [217, 62] on input "Lip color offer makeup Flat 20% Off" at bounding box center [330, 61] width 390 height 14
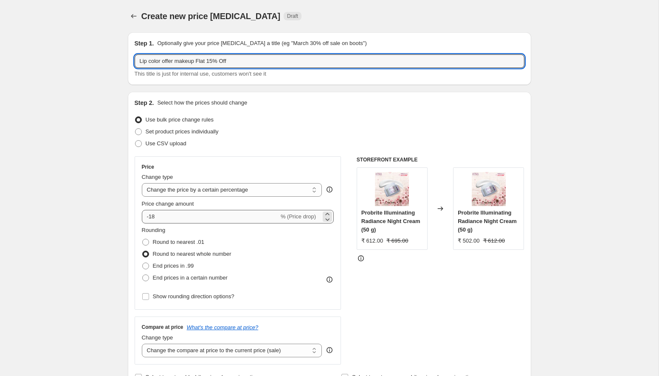
type input "Lip color offer makeup Flat 15% Off"
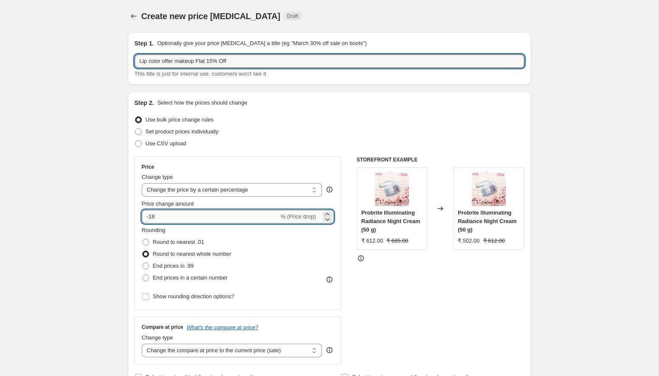
click at [183, 213] on input "-18" at bounding box center [210, 217] width 137 height 14
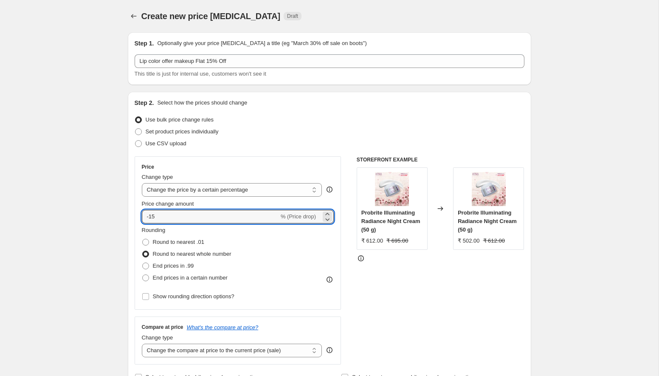
type input "-15"
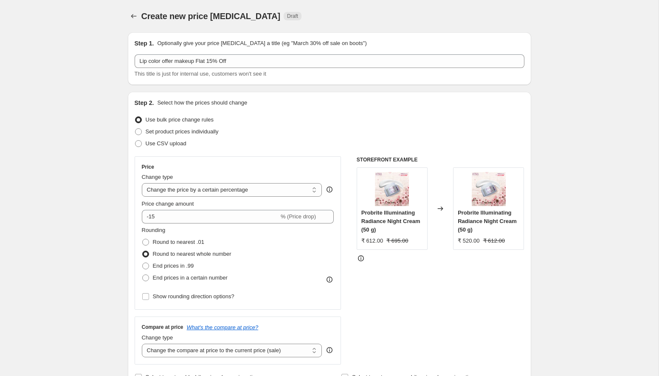
click at [401, 329] on div "STOREFRONT EXAMPLE Probrite Illuminating Radiance Night Cream (50 g) ₹ 612.00 ₹…" at bounding box center [441, 260] width 168 height 208
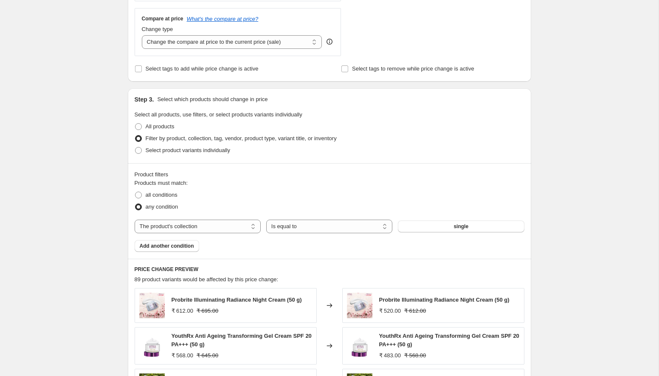
scroll to position [315, 0]
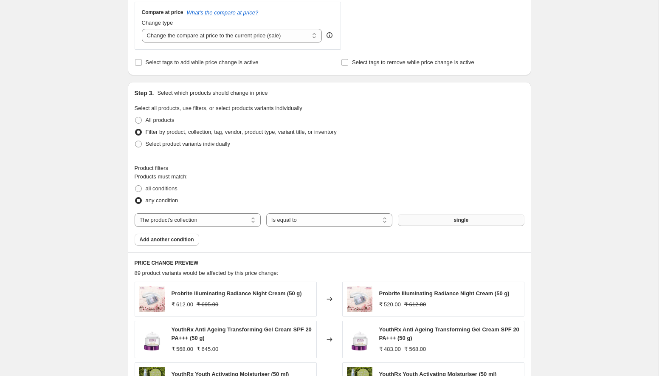
click at [480, 225] on button "single" at bounding box center [461, 220] width 126 height 12
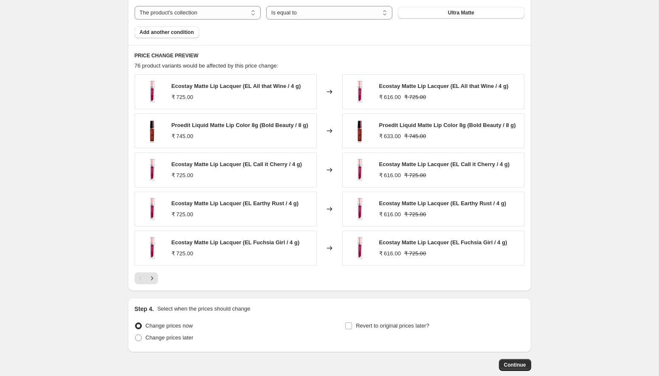
scroll to position [542, 0]
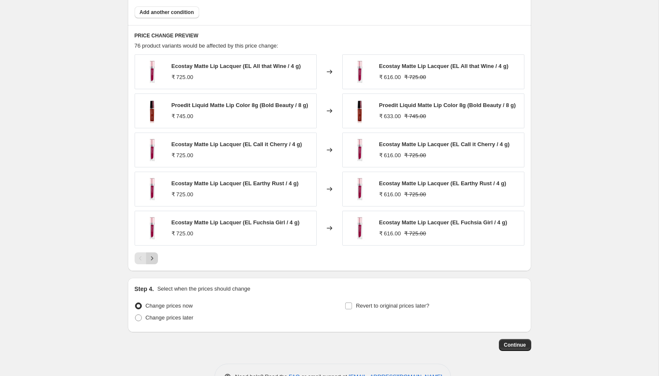
click at [156, 263] on icon "Next" at bounding box center [152, 258] width 8 height 8
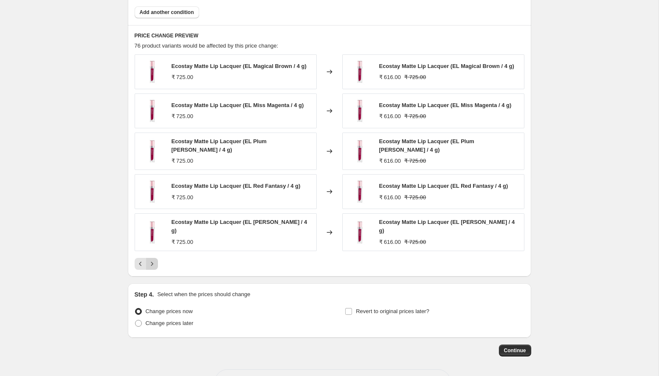
click at [154, 260] on icon "Next" at bounding box center [152, 264] width 8 height 8
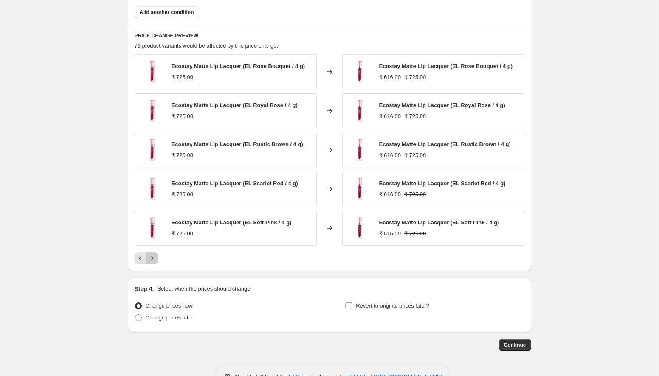
click at [154, 258] on icon "Next" at bounding box center [152, 258] width 8 height 8
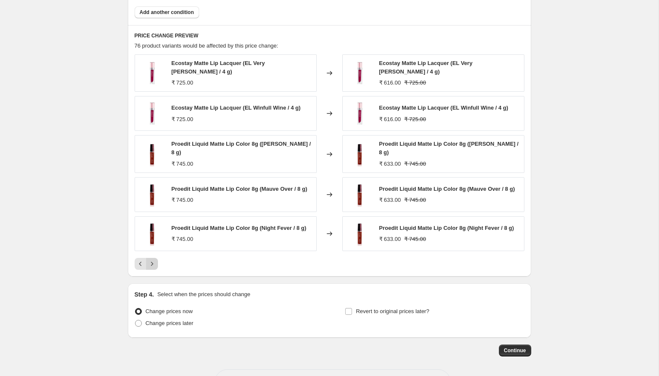
click at [154, 260] on icon "Next" at bounding box center [152, 264] width 8 height 8
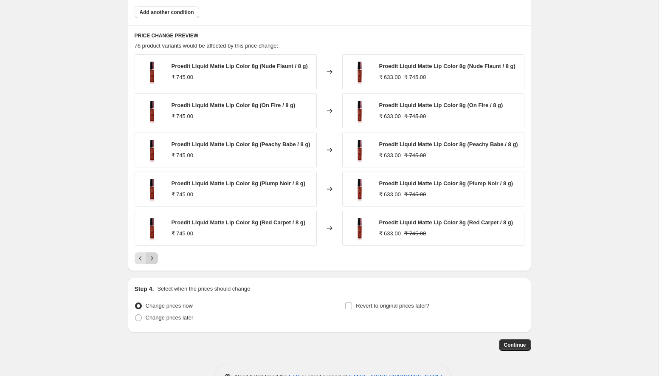
click at [154, 258] on button "Next" at bounding box center [152, 258] width 12 height 12
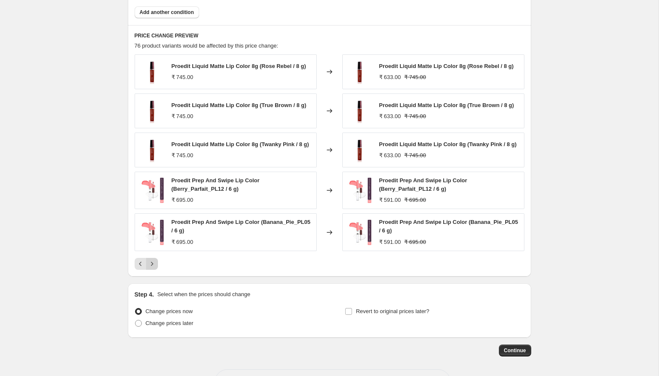
click at [154, 258] on div "Proedit Liquid Matte Lip Color 8g (Rose Rebel / 8 g) ₹ 745.00 Changed to Proedi…" at bounding box center [330, 161] width 390 height 215
click at [155, 268] on icon "Next" at bounding box center [152, 264] width 8 height 8
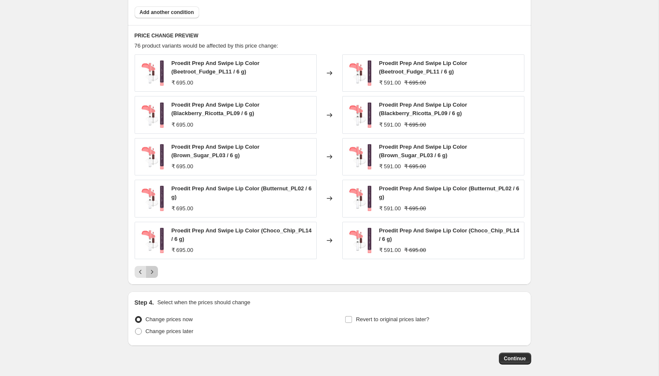
click at [155, 272] on icon "Next" at bounding box center [152, 272] width 8 height 8
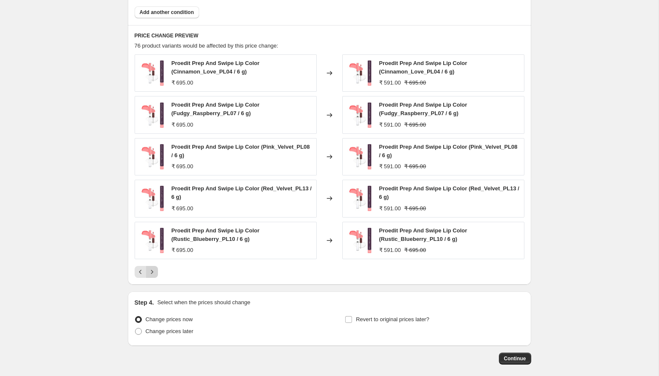
click at [155, 272] on icon "Next" at bounding box center [152, 272] width 8 height 8
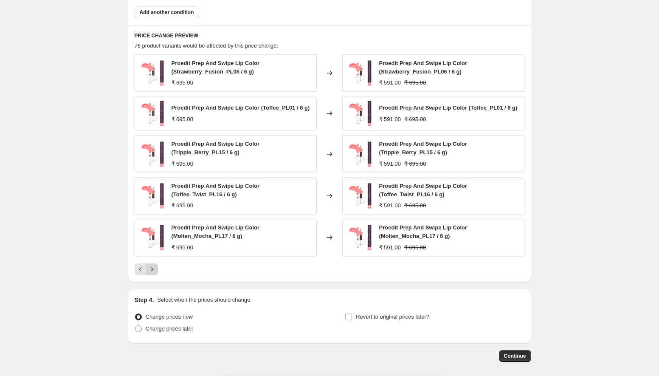
click at [155, 274] on icon "Next" at bounding box center [152, 269] width 8 height 8
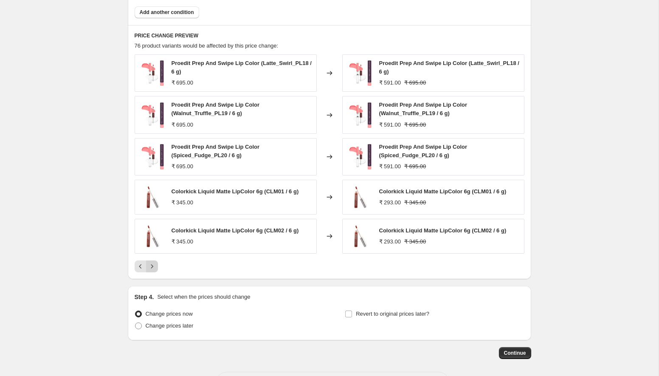
click at [155, 276] on div "PRICE CHANGE PREVIEW 76 product variants would be affected by this price change…" at bounding box center [330, 152] width 404 height 254
click at [155, 273] on div "PRICE CHANGE PREVIEW 76 product variants would be affected by this price change…" at bounding box center [330, 152] width 404 height 254
click at [153, 267] on icon "Next" at bounding box center [152, 266] width 8 height 8
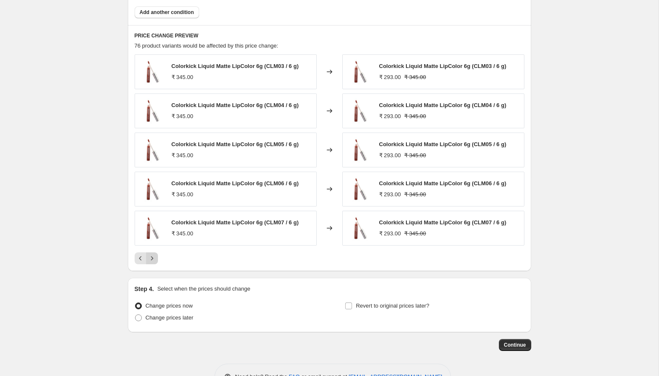
click at [153, 267] on div "PRICE CHANGE PREVIEW 76 product variants would be affected by this price change…" at bounding box center [330, 148] width 404 height 246
click at [153, 259] on icon "Next" at bounding box center [152, 258] width 8 height 8
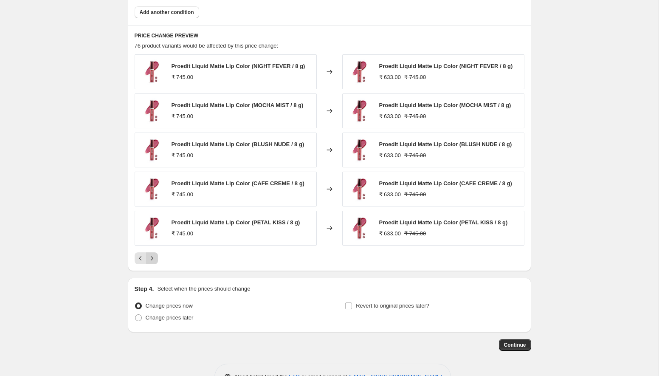
click at [153, 259] on icon "Next" at bounding box center [152, 258] width 8 height 8
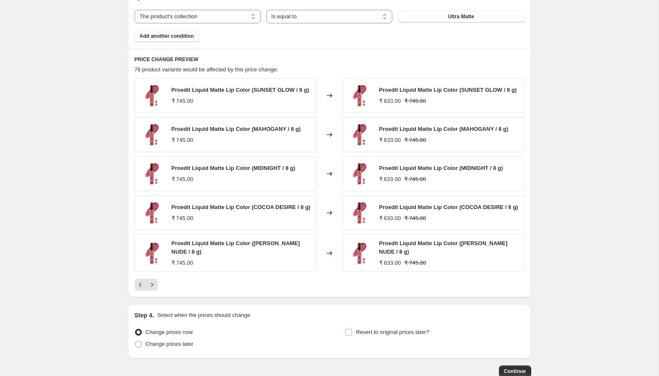
scroll to position [574, 0]
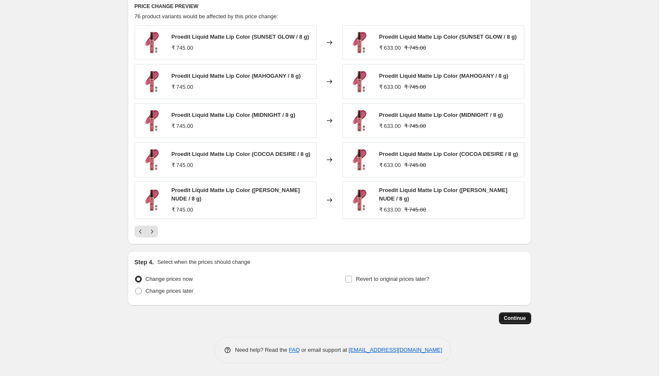
click at [529, 320] on button "Continue" at bounding box center [515, 318] width 32 height 12
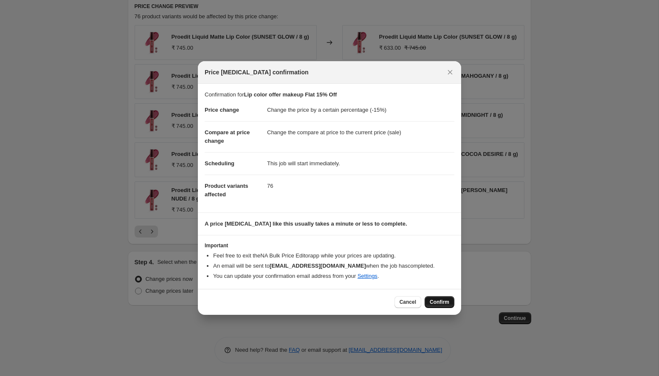
click at [442, 300] on span "Confirm" at bounding box center [440, 302] width 20 height 7
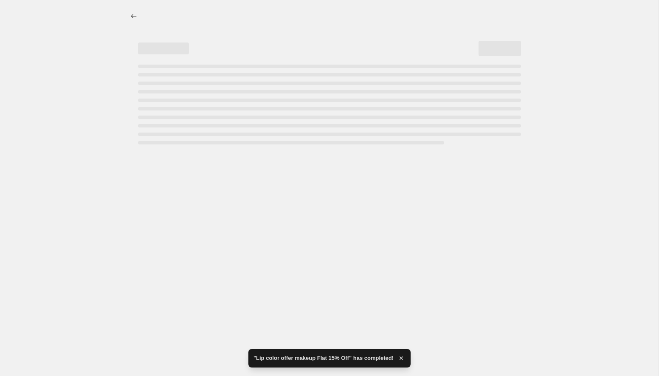
select select "percentage"
select select "collection"
